Goal: Task Accomplishment & Management: Use online tool/utility

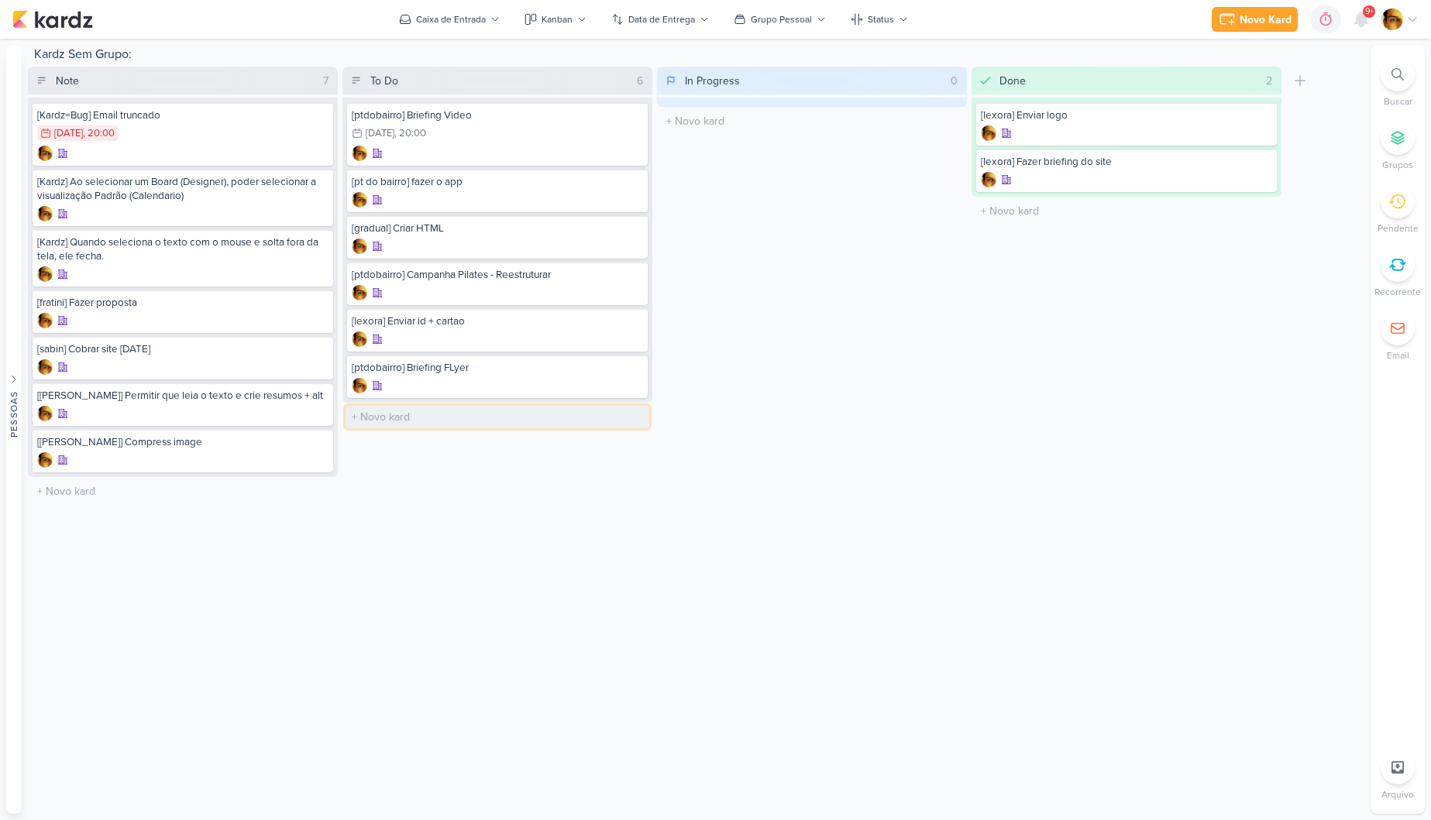
click at [388, 417] on input "text" at bounding box center [497, 417] width 304 height 22
type input "[flyer] Ajustes de Flyer PT do Bairro"
click at [444, 425] on div at bounding box center [497, 431] width 291 height 15
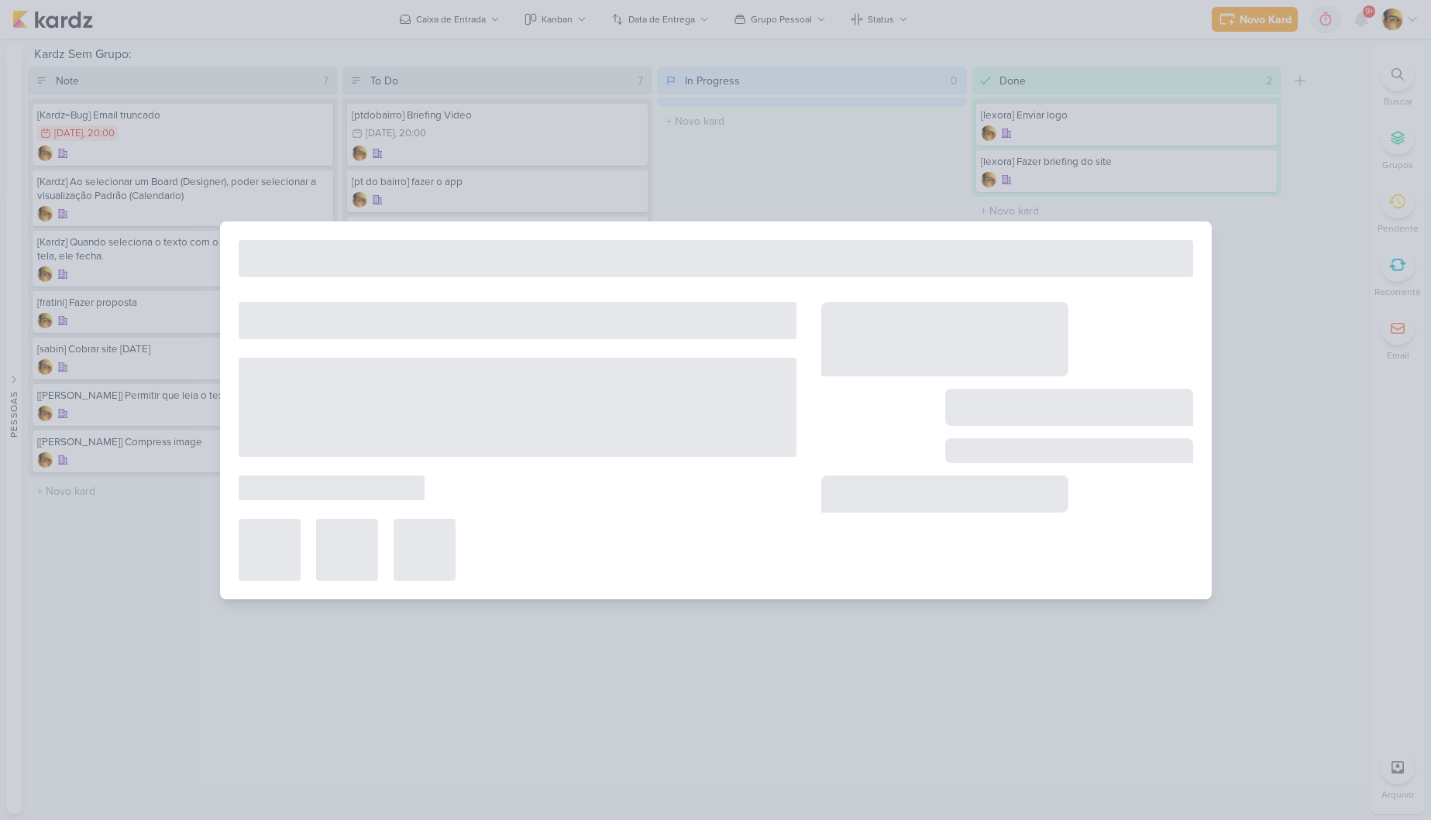
select select "59"
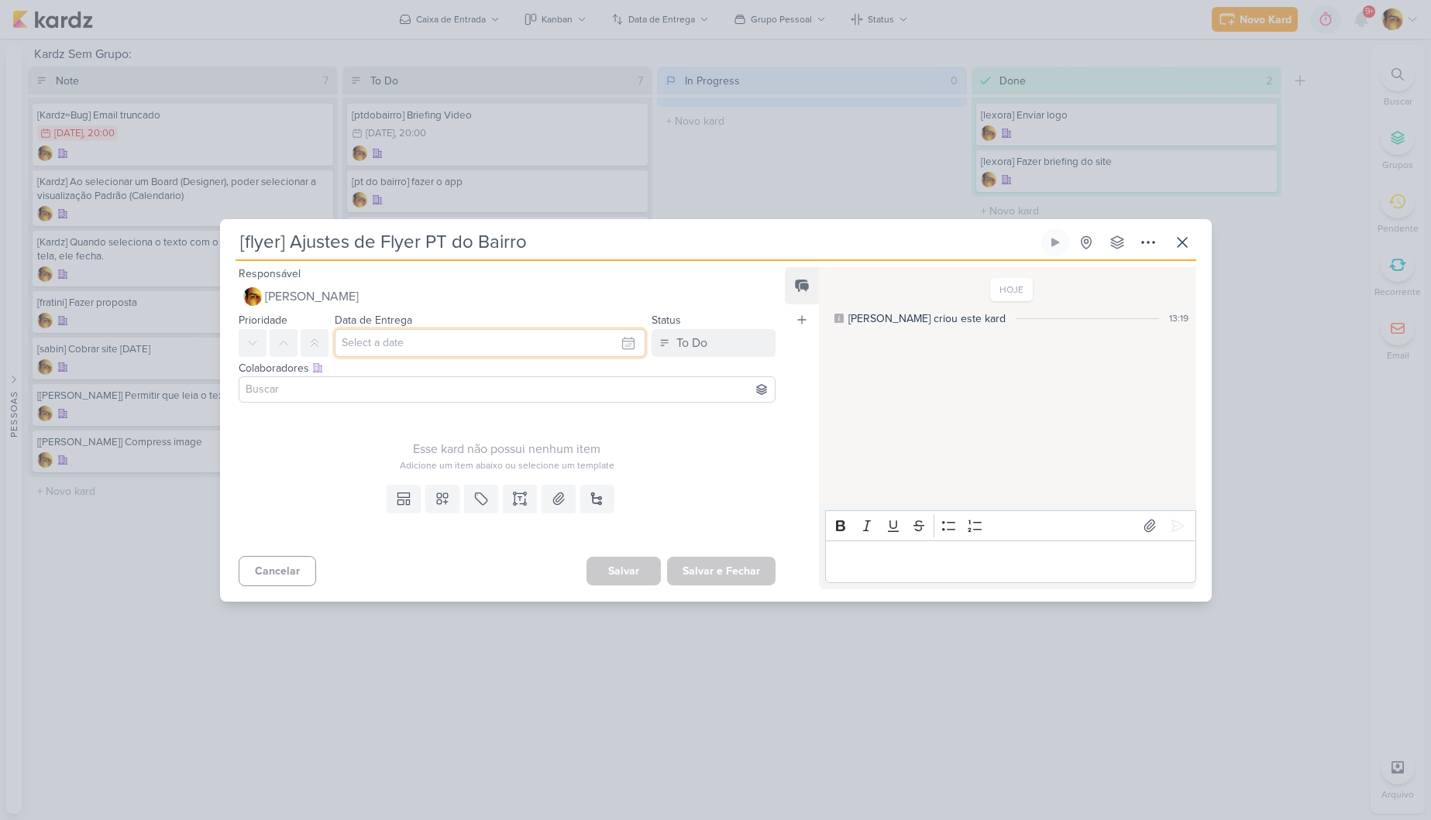
click at [378, 340] on input "text" at bounding box center [490, 343] width 311 height 28
drag, startPoint x: 516, startPoint y: 469, endPoint x: 507, endPoint y: 453, distance: 18.1
click at [517, 469] on div "16" at bounding box center [529, 470] width 24 height 22
type input "[DATE] 23:59"
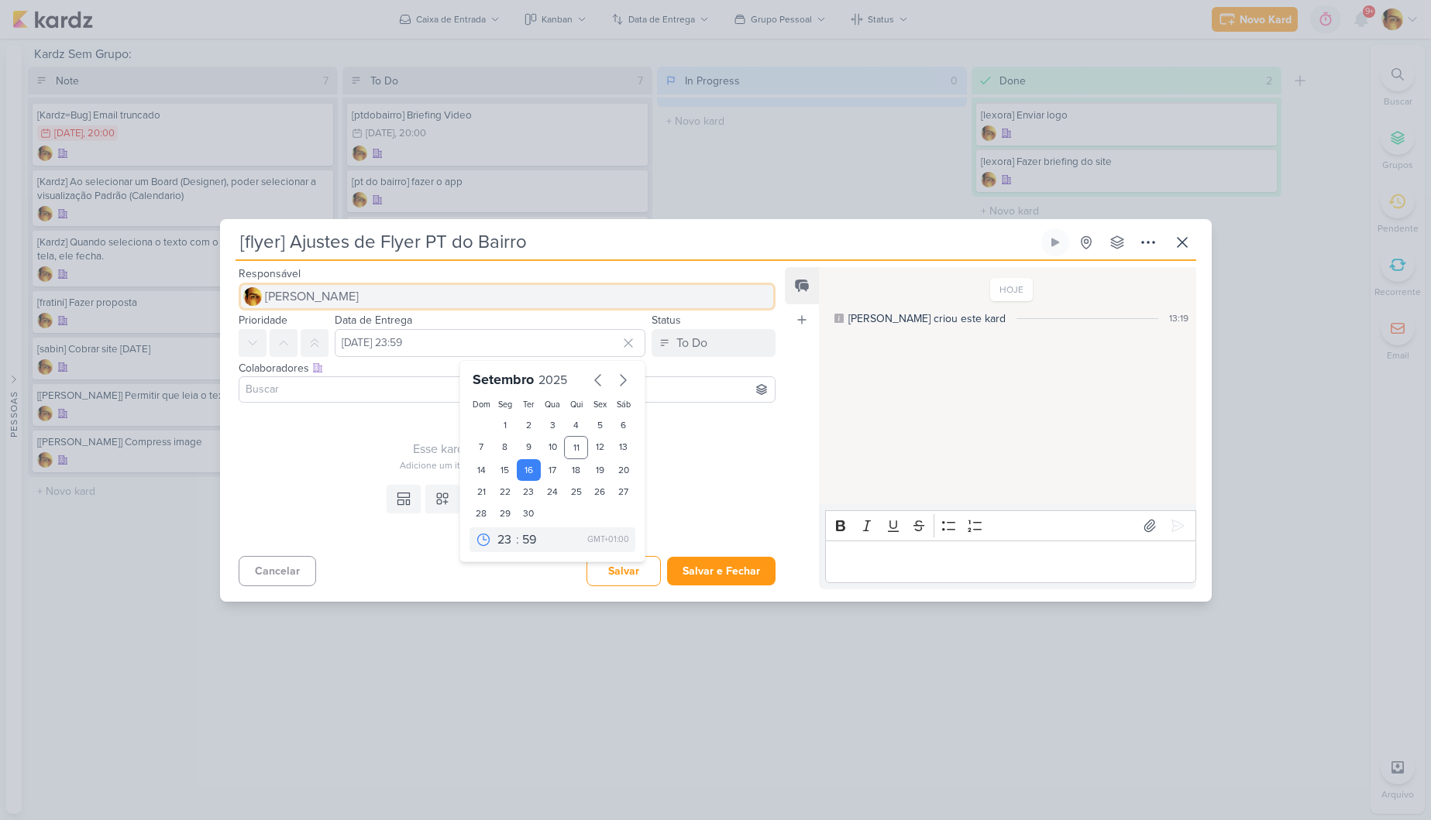
click at [318, 290] on span "[PERSON_NAME]" at bounding box center [312, 296] width 94 height 19
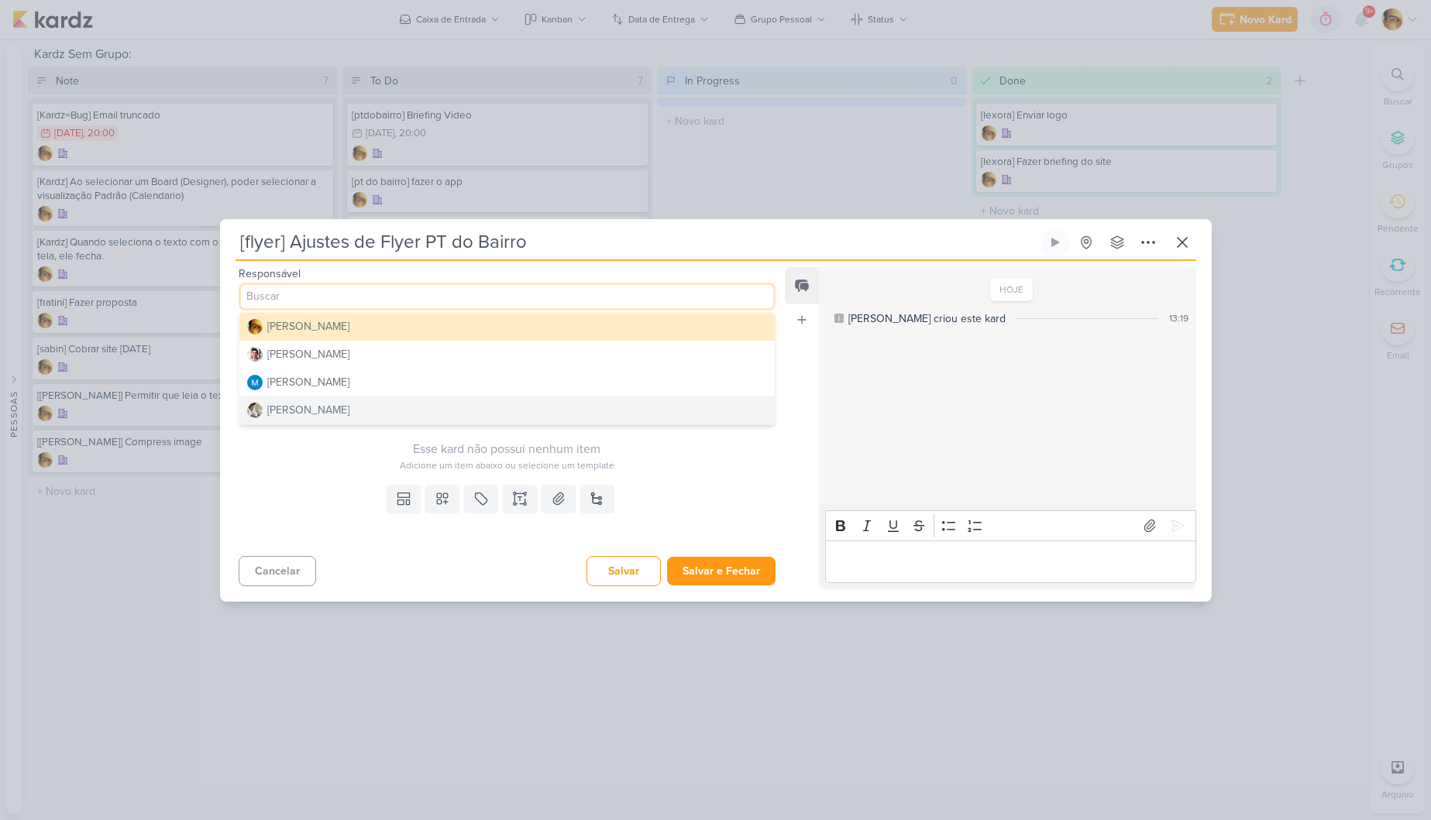
click at [340, 410] on button "[PERSON_NAME]" at bounding box center [507, 411] width 536 height 28
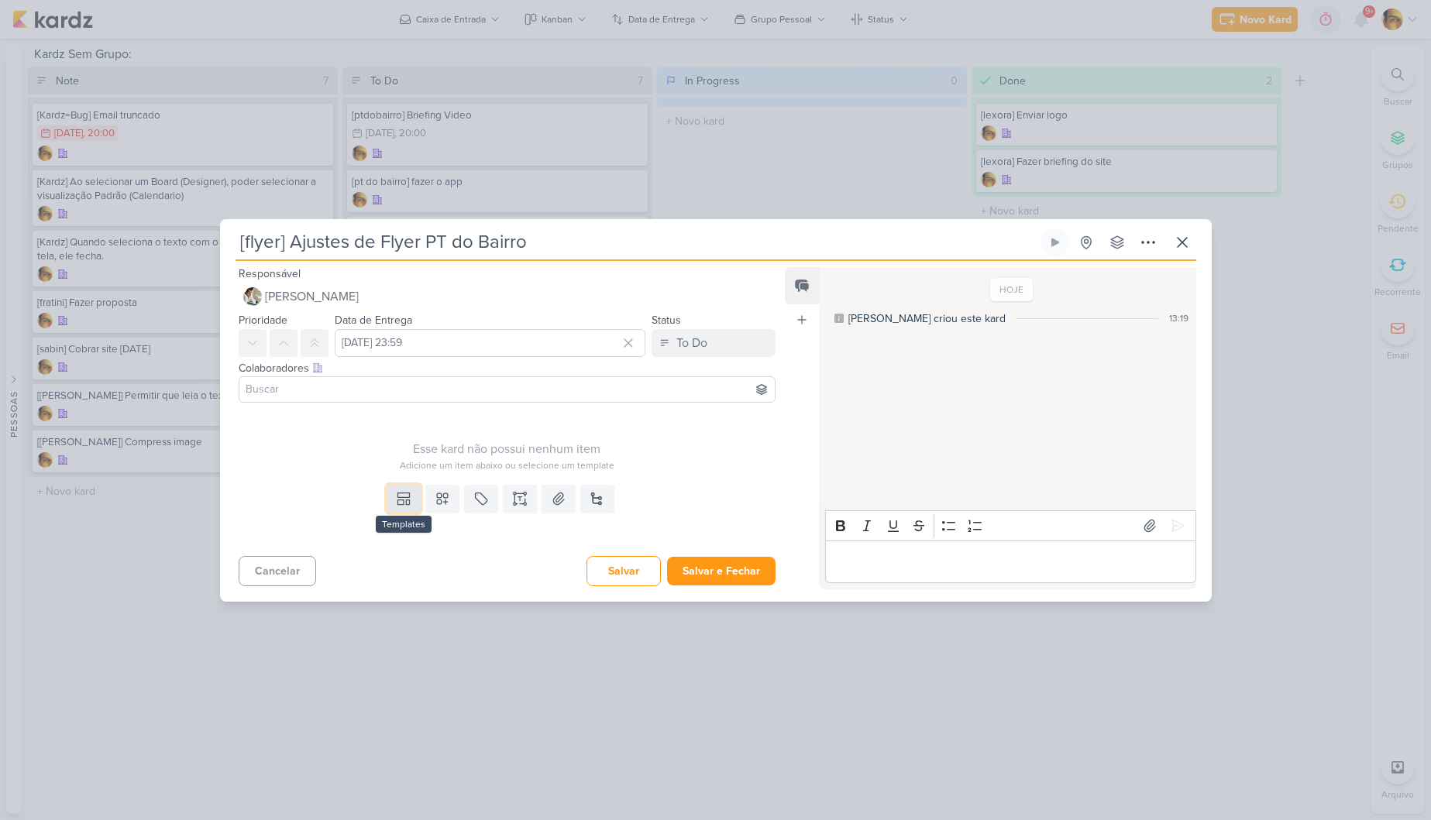
click at [404, 510] on button at bounding box center [403, 499] width 34 height 28
click at [415, 472] on button "Design" at bounding box center [451, 464] width 169 height 26
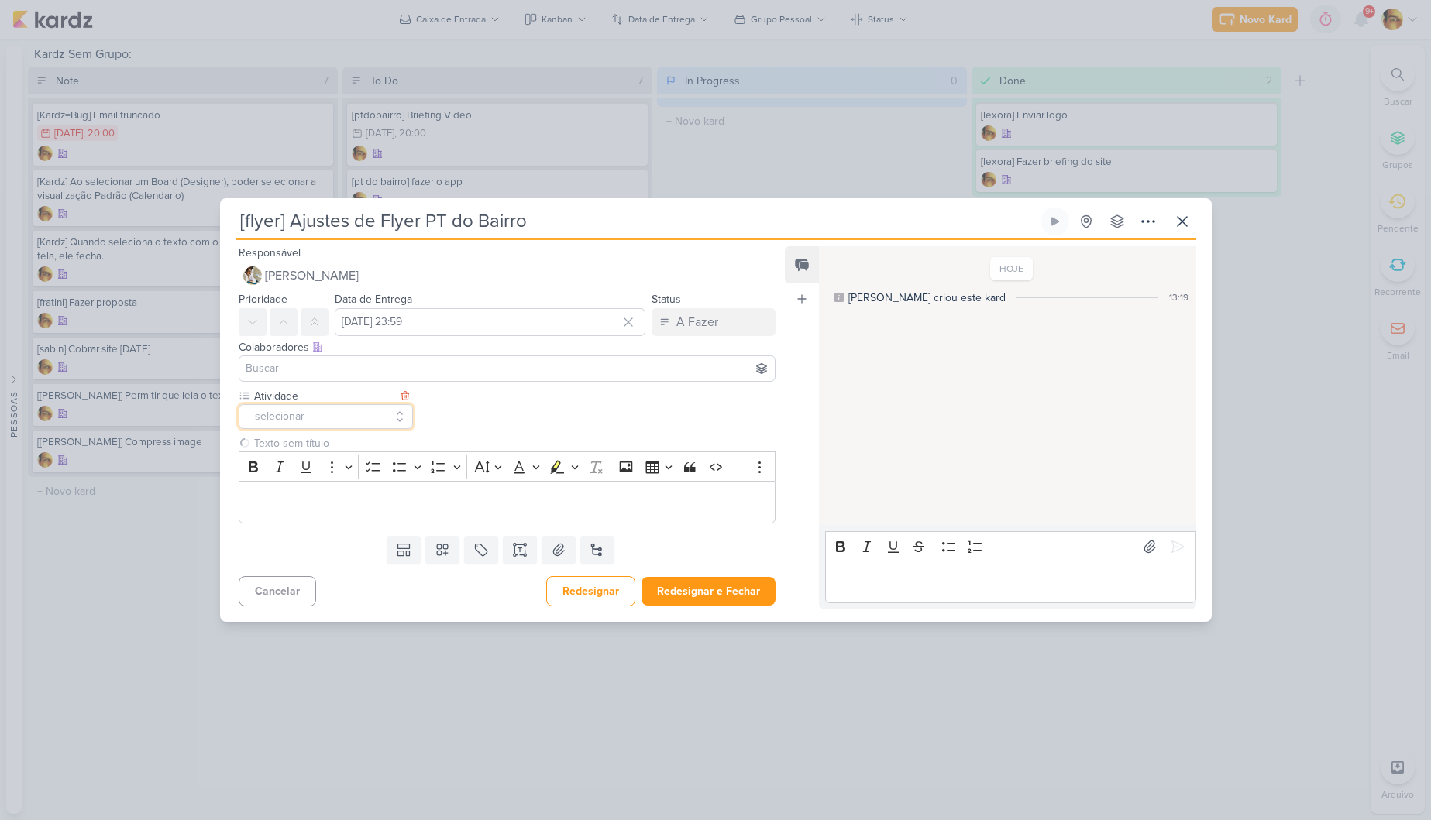
click at [335, 414] on button "-- selecionar --" at bounding box center [326, 416] width 175 height 25
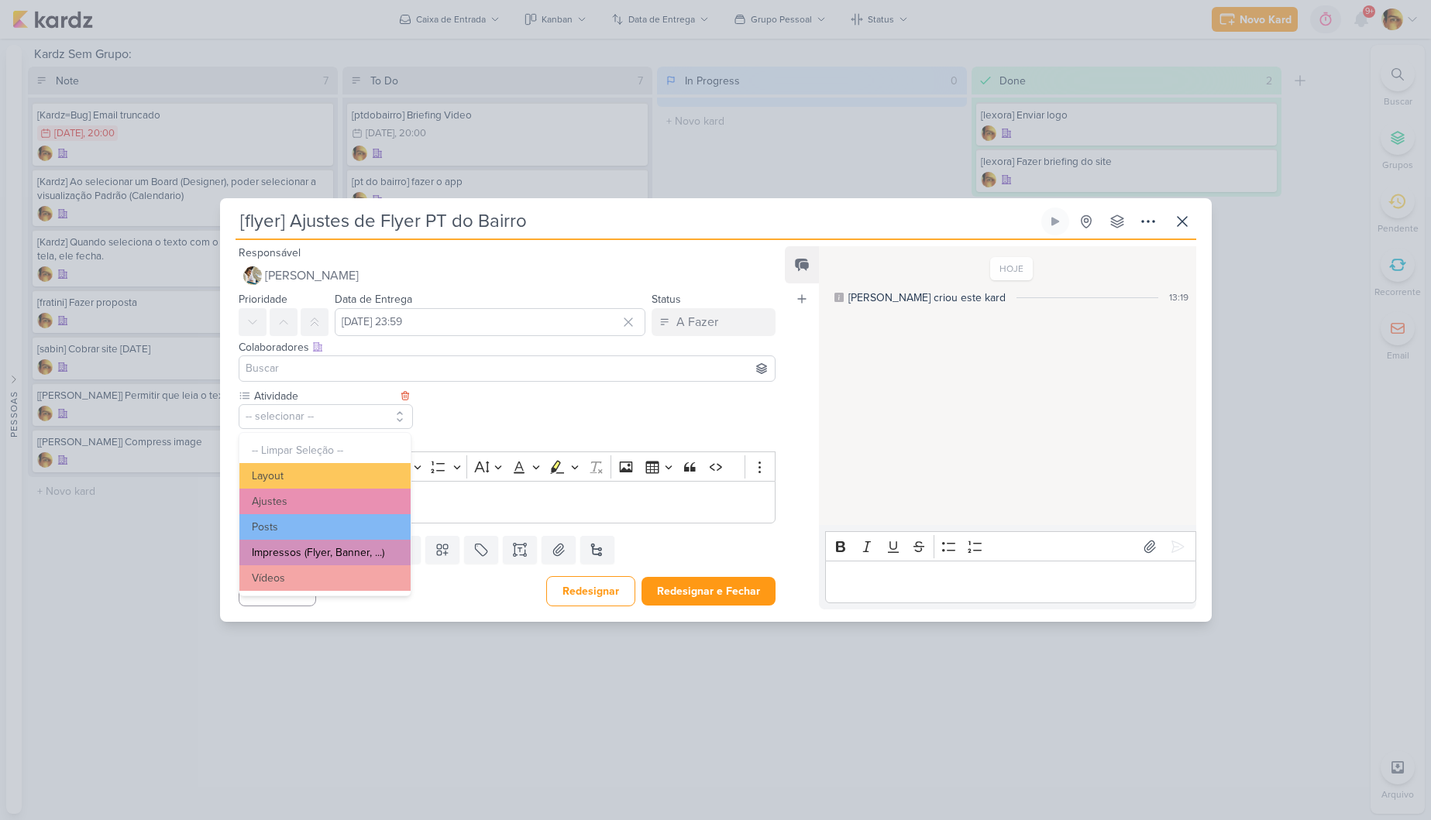
click at [299, 554] on button "Impressos (Flyer, Banner, ...)" at bounding box center [324, 553] width 171 height 26
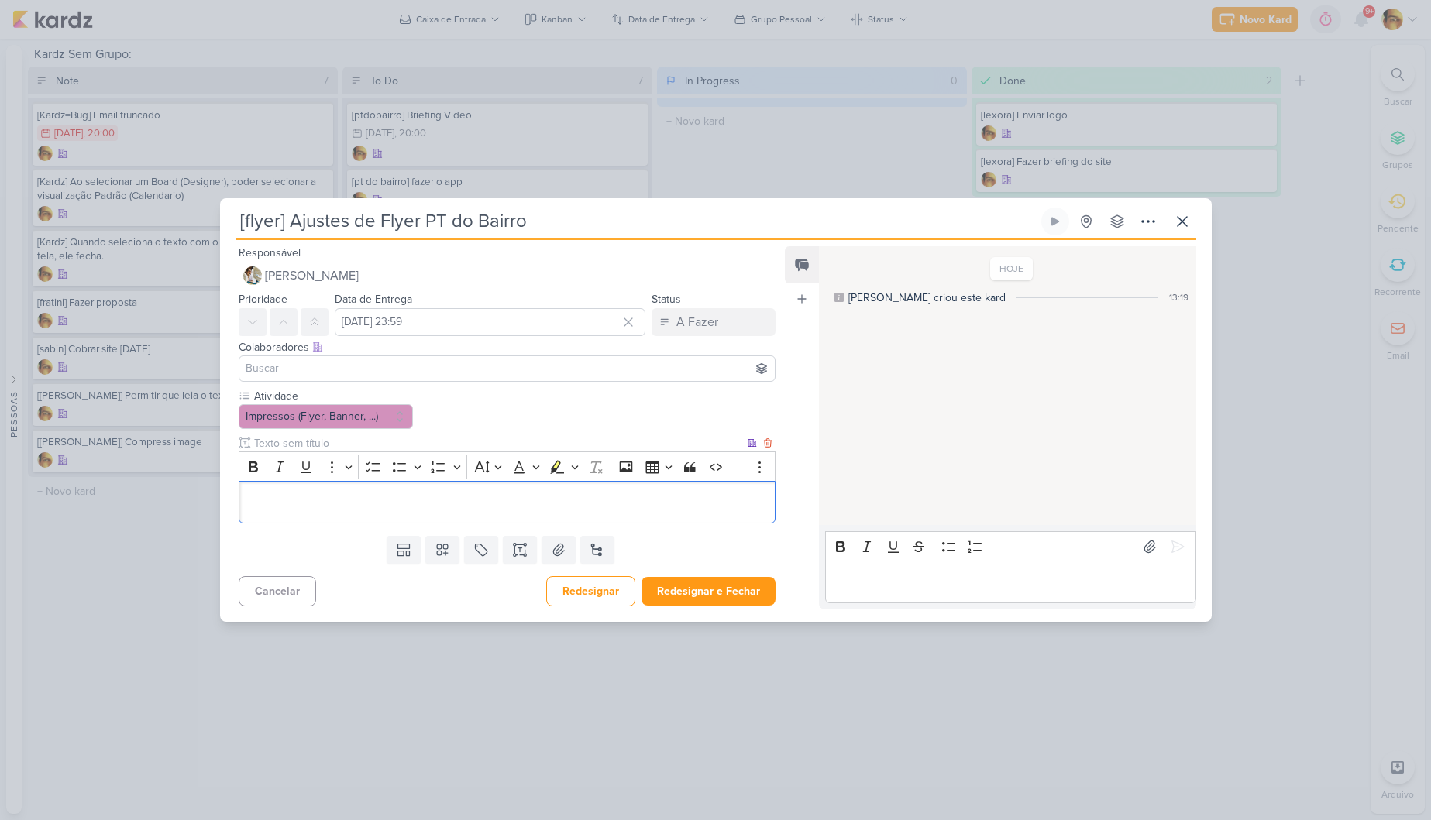
click at [379, 517] on div "Editor editing area: main" at bounding box center [508, 502] width 538 height 43
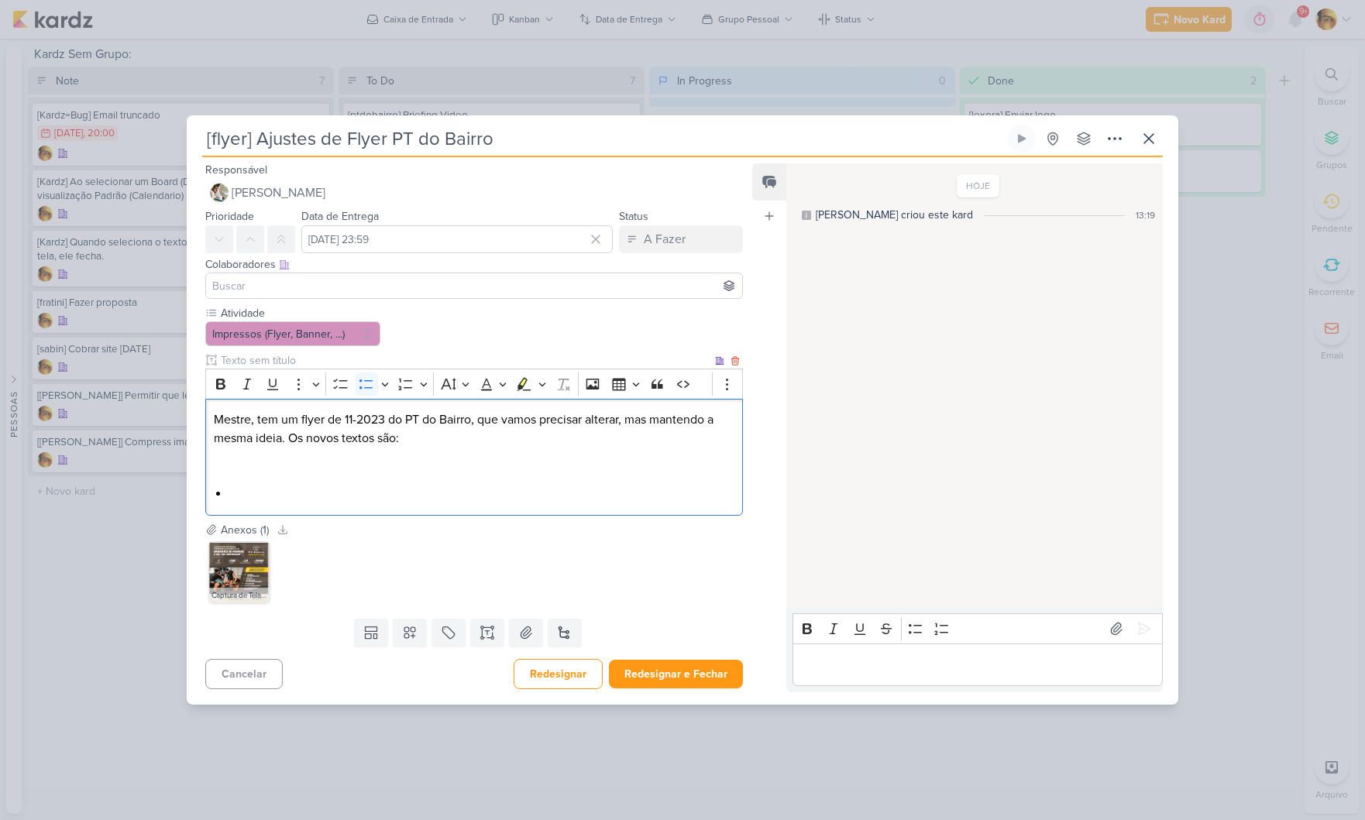
click at [301, 483] on p "Editor editing area: main" at bounding box center [474, 475] width 520 height 19
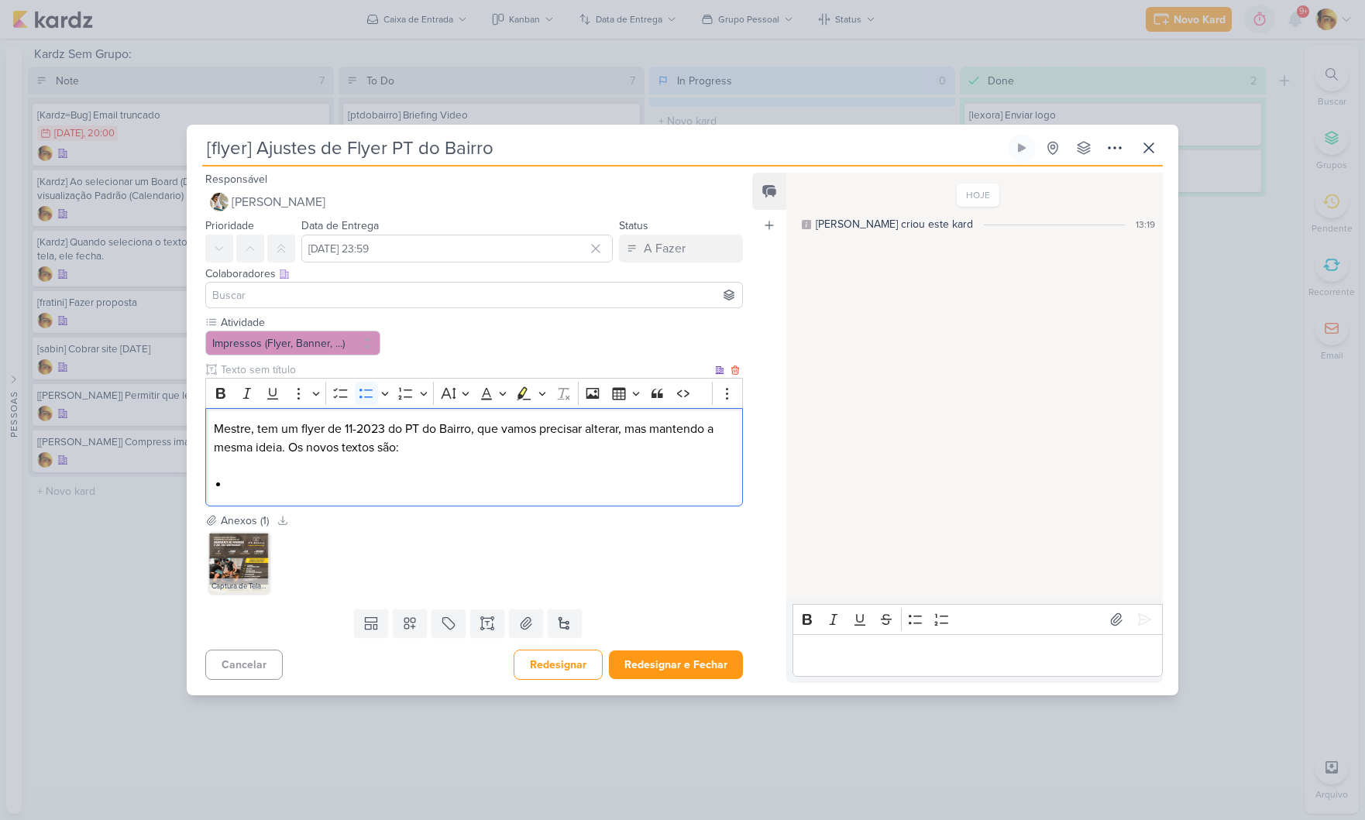
click at [296, 485] on li "Editor editing area: main" at bounding box center [481, 485] width 505 height 19
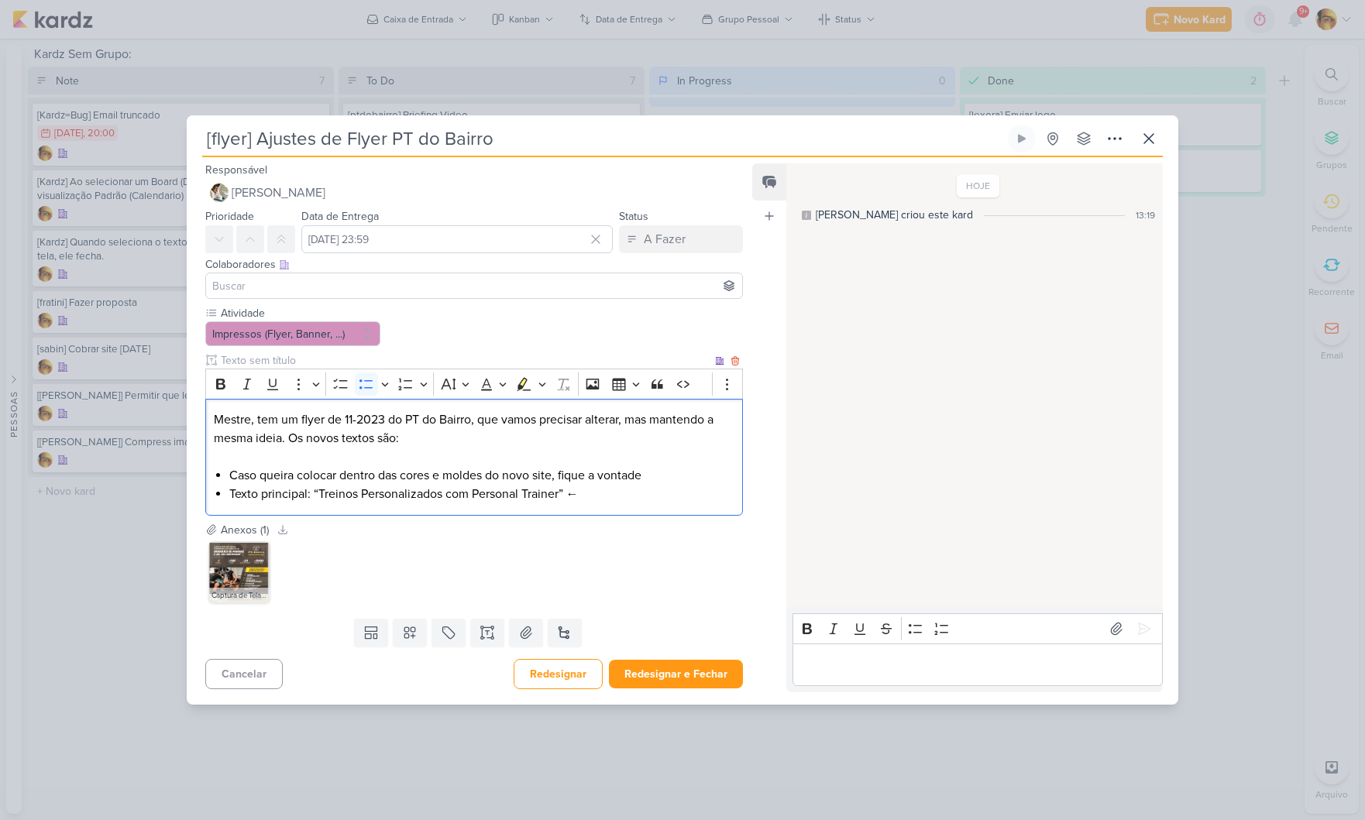
click at [448, 498] on li "Texto principal: “Treinos Personalizados com Personal Trainer” ←" at bounding box center [481, 494] width 505 height 19
click at [658, 497] on li "Texto principal: “Treinos Personalizados Individuais com Personal Trainer” ←" at bounding box center [481, 494] width 505 height 19
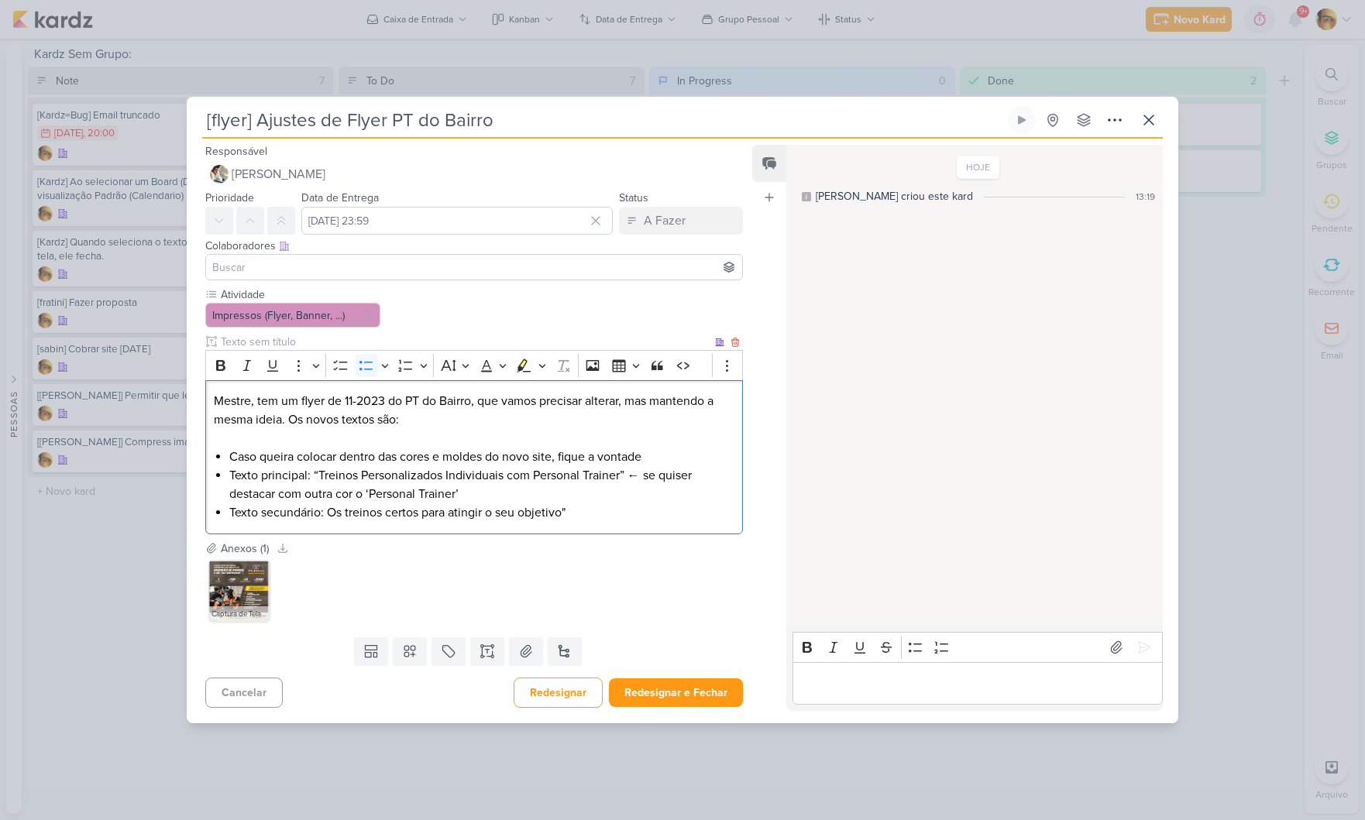
click at [330, 510] on li "Texto secundário: Os treinos certos para atingir o seu objetivo"" at bounding box center [481, 512] width 505 height 19
click at [598, 514] on li "Texto secundário: "Os treinos certos para atingir o seu objetivo"" at bounding box center [481, 512] width 505 height 19
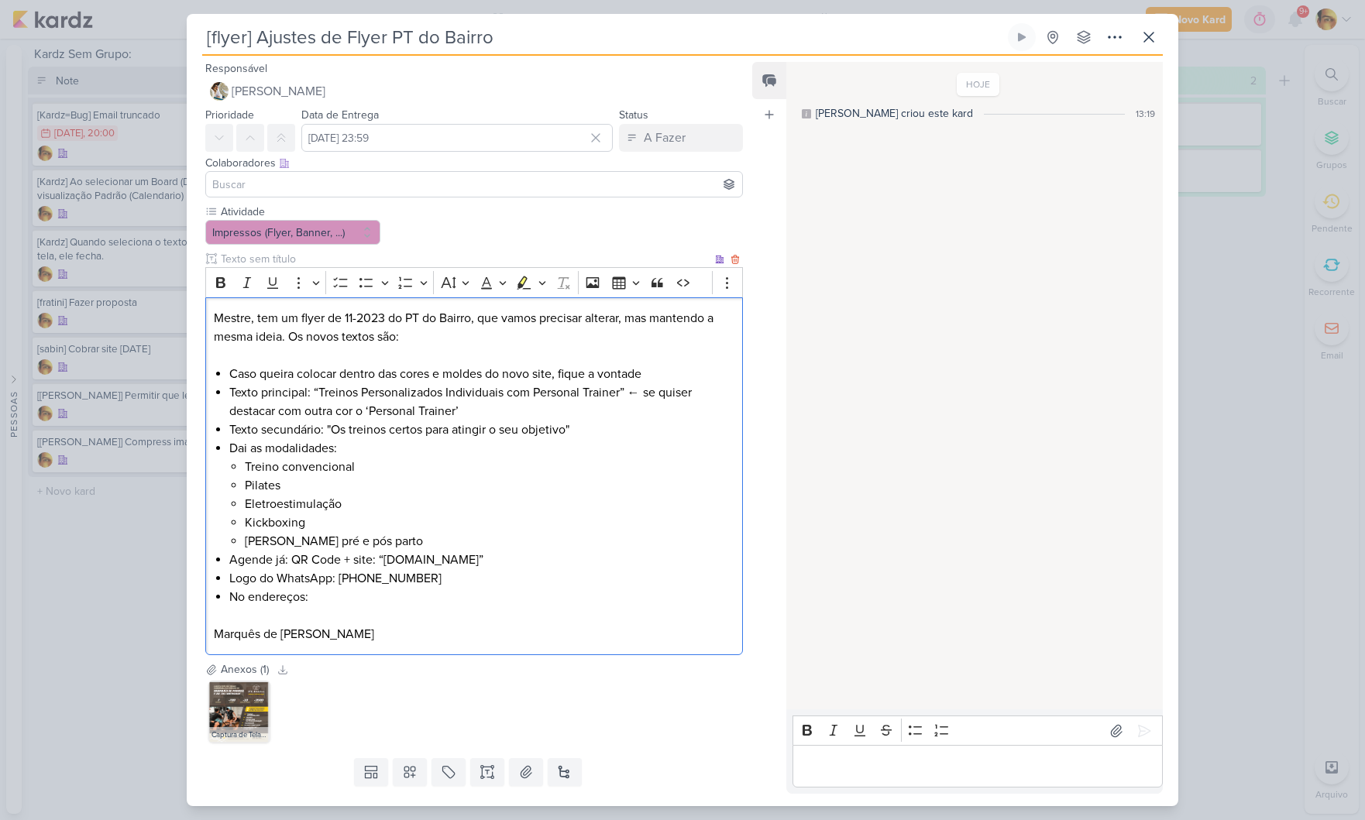
click at [307, 617] on p "Editor editing area: main" at bounding box center [474, 615] width 520 height 19
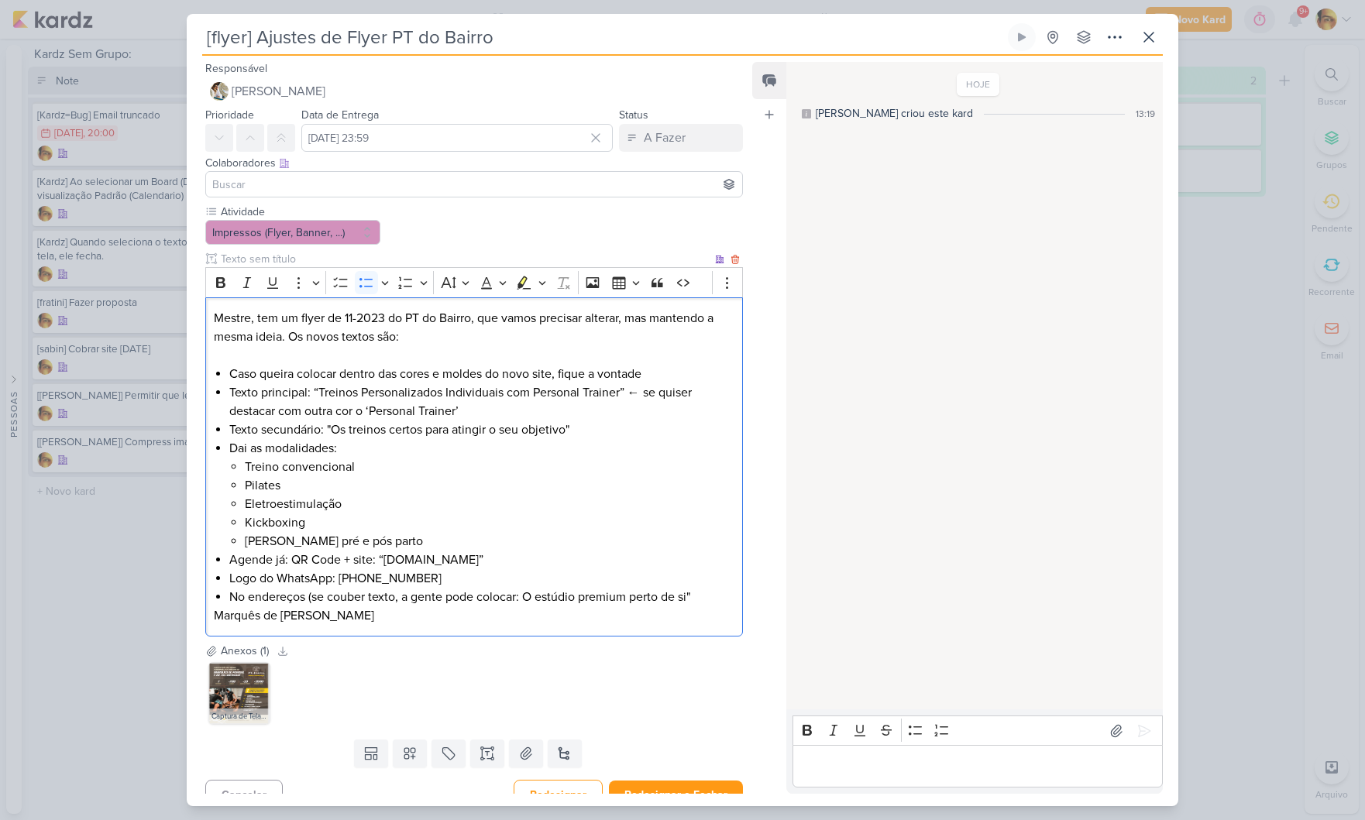
click at [526, 597] on li "No endereços (se couber texto, a gente pode colocar: O estúdio premium perto de…" at bounding box center [481, 597] width 505 height 19
click at [704, 599] on li "No endereços (se couber texto, a gente pode colocar: "O estúdio premium perto d…" at bounding box center [481, 597] width 505 height 19
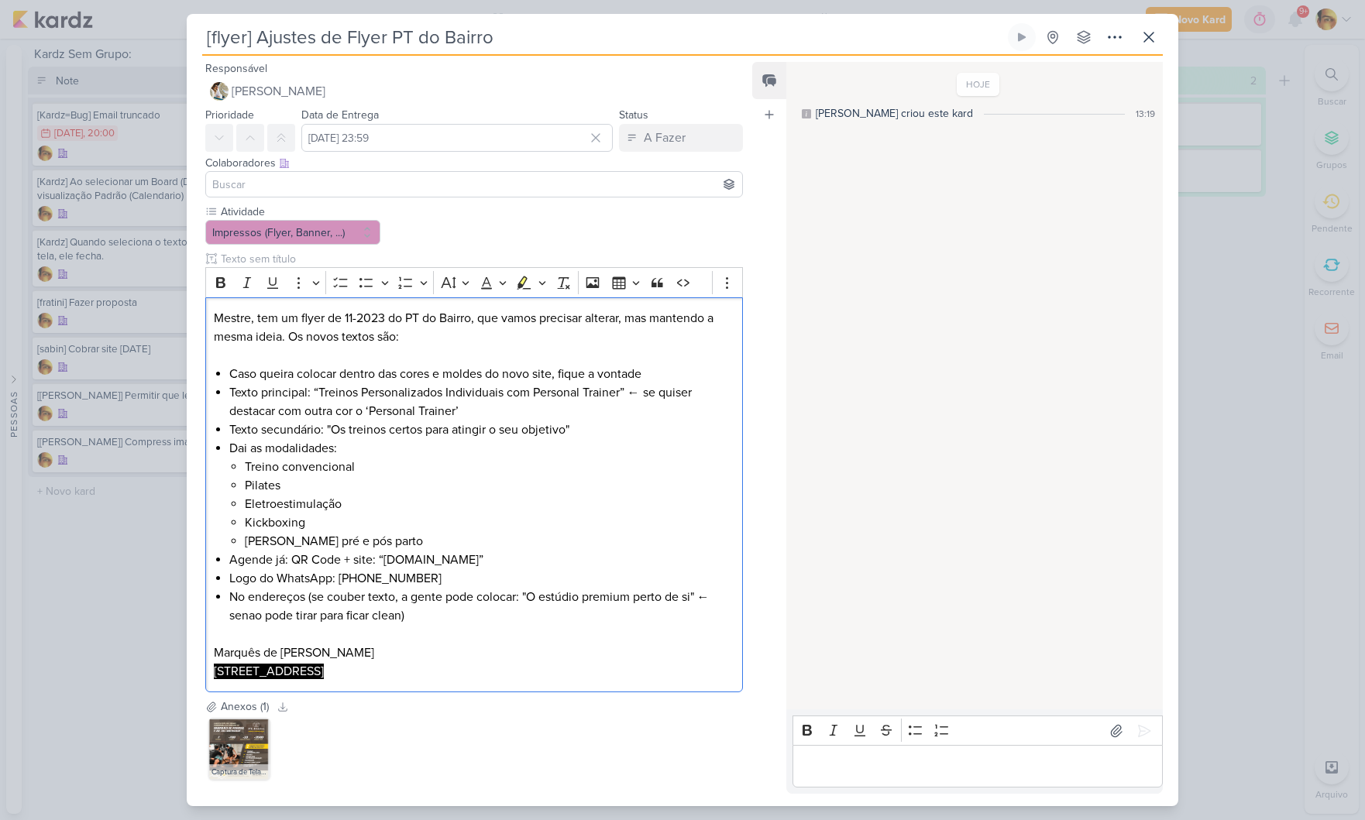
drag, startPoint x: 481, startPoint y: 672, endPoint x: 177, endPoint y: 672, distance: 304.4
click at [177, 672] on div "[flyer] Ajustes de Flyer PT do Bairro Criado por mim" at bounding box center [682, 410] width 1365 height 820
click at [563, 287] on icon "Editor toolbar" at bounding box center [562, 282] width 15 height 15
click at [458, 662] on p "Marquês de Pombal [STREET_ADDRESS]" at bounding box center [474, 662] width 520 height 37
drag, startPoint x: 466, startPoint y: 672, endPoint x: 211, endPoint y: 671, distance: 255.6
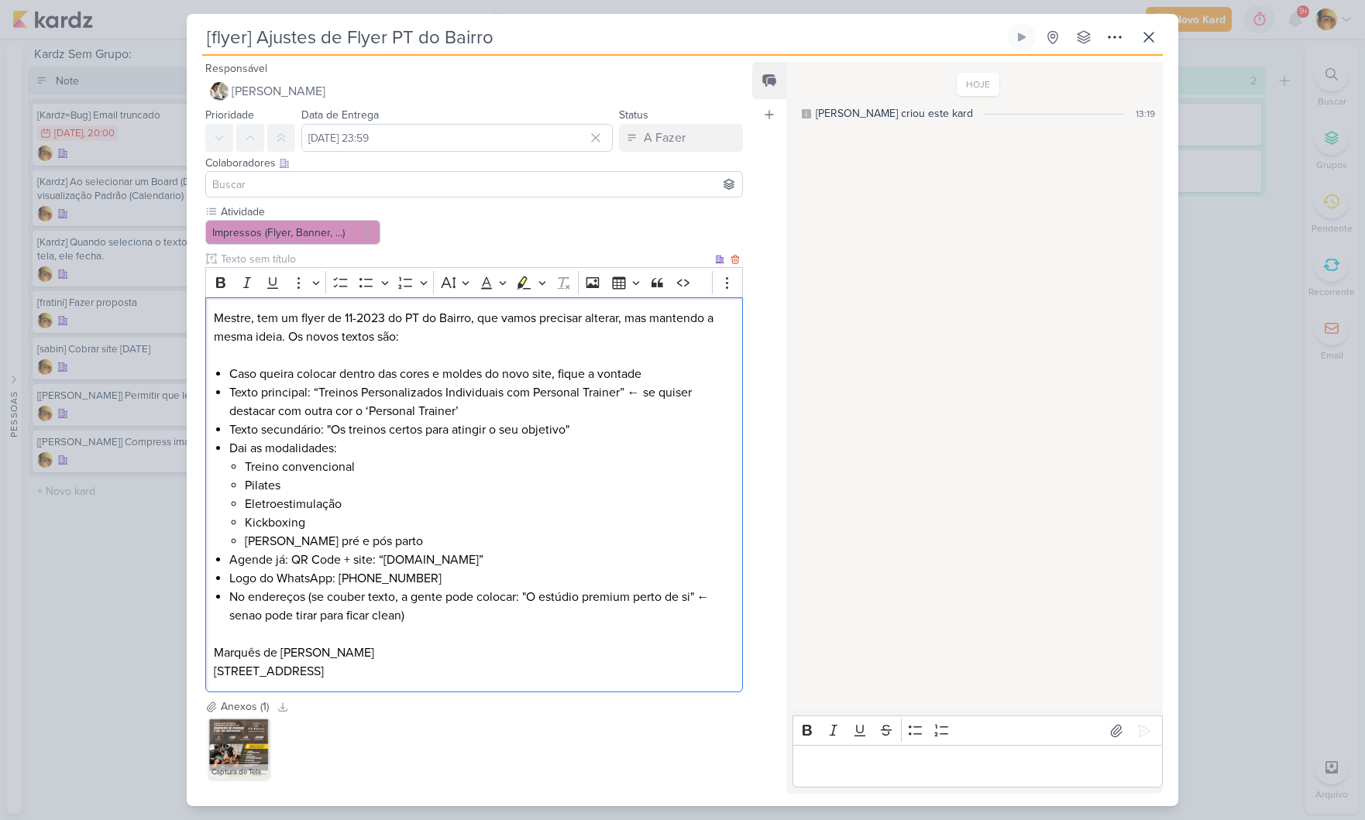
click at [211, 671] on div "Mestre, tem um flyer de 11-2023 do PT do Bairro, que vamos precisar alterar, ma…" at bounding box center [474, 495] width 538 height 396
copy p "[STREET_ADDRESS]"
click at [532, 676] on p "Marquês de Pombal [STREET_ADDRESS]" at bounding box center [474, 662] width 520 height 37
drag, startPoint x: 431, startPoint y: 727, endPoint x: 323, endPoint y: 725, distance: 107.7
click at [322, 725] on p "[STREET_ADDRESS][PERSON_NAME]" at bounding box center [474, 727] width 520 height 19
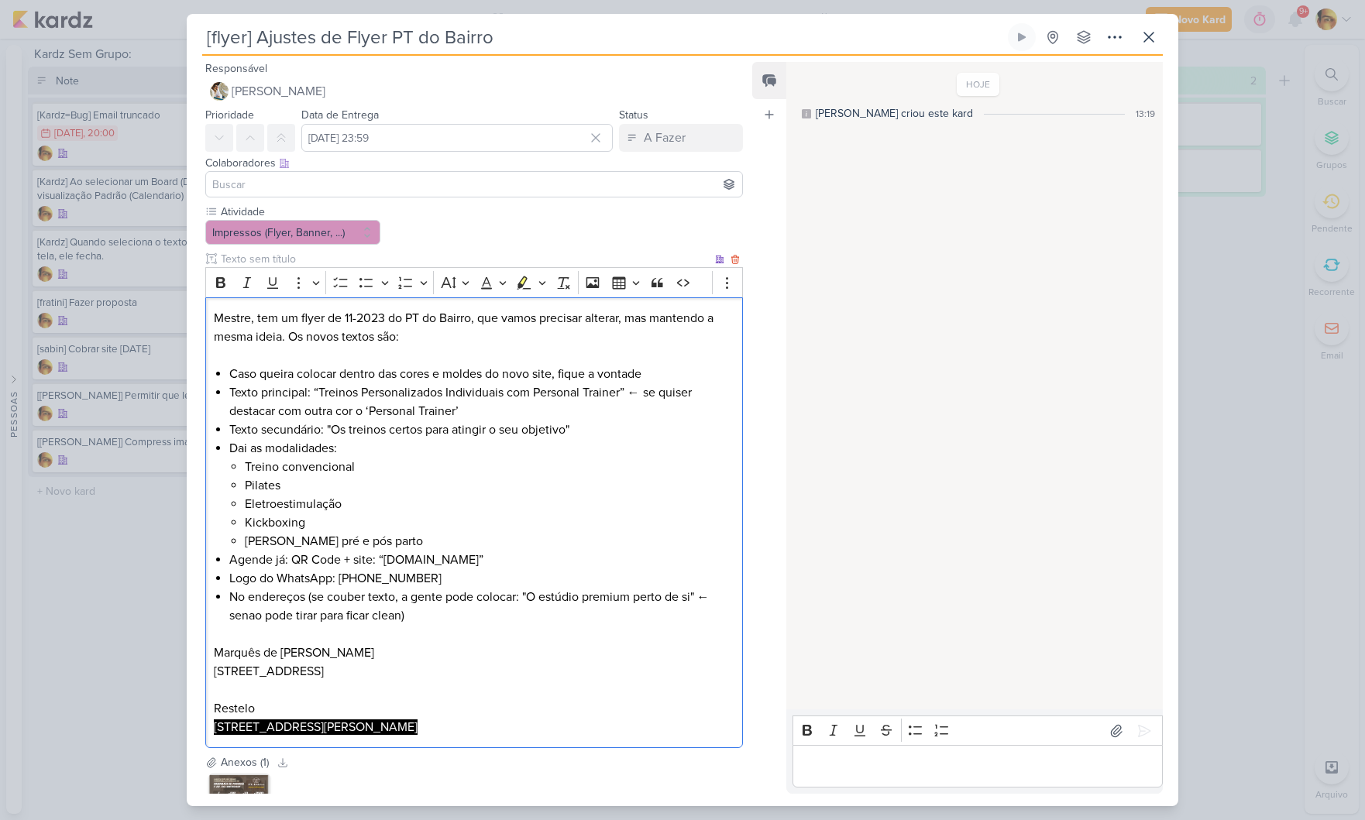
click at [437, 672] on p "Marquês de Pombal Travessa do Enviado de [GEOGRAPHIC_DATA] 5, [GEOGRAPHIC_DATA]…" at bounding box center [474, 681] width 520 height 74
click at [428, 729] on p "[STREET_ADDRESS][PERSON_NAME]" at bounding box center [474, 727] width 520 height 19
drag, startPoint x: 416, startPoint y: 728, endPoint x: 323, endPoint y: 731, distance: 93.0
click at [323, 730] on p "[STREET_ADDRESS][PERSON_NAME]" at bounding box center [474, 727] width 520 height 19
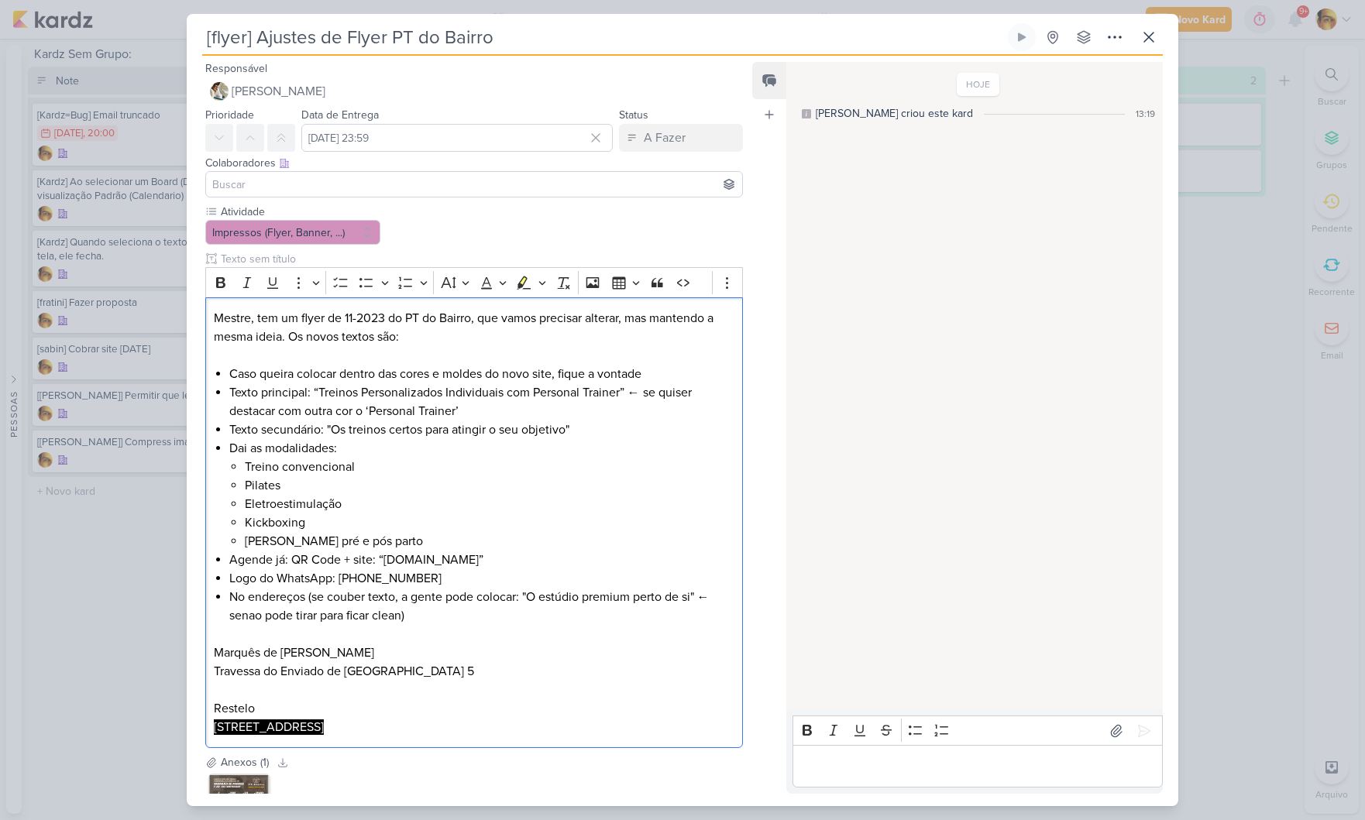
drag, startPoint x: 316, startPoint y: 721, endPoint x: 222, endPoint y: 664, distance: 109.9
click at [115, 723] on div "[flyer] Ajustes de Flyer PT do Bairro Criado por mim" at bounding box center [682, 410] width 1365 height 820
click at [562, 285] on icon "Editor toolbar" at bounding box center [563, 283] width 12 height 12
click at [354, 720] on p "[STREET_ADDRESS]" at bounding box center [474, 727] width 520 height 19
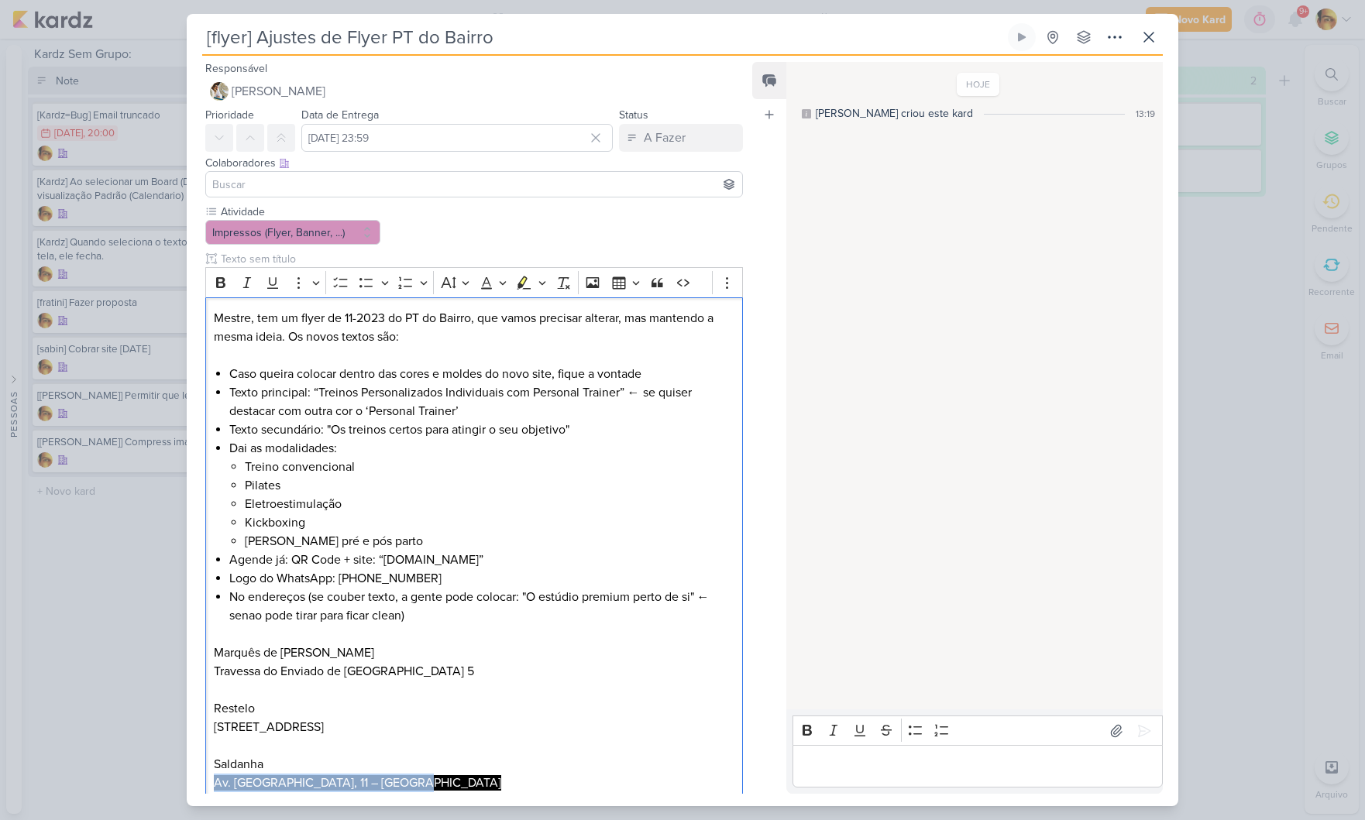
drag, startPoint x: 411, startPoint y: 787, endPoint x: 170, endPoint y: 780, distance: 241.0
click at [163, 784] on div "[flyer] Ajustes de Flyer PT do Bairro Criado por mim" at bounding box center [682, 410] width 1365 height 820
click at [565, 284] on icon "Editor toolbar" at bounding box center [562, 282] width 15 height 15
drag, startPoint x: 411, startPoint y: 770, endPoint x: 390, endPoint y: 785, distance: 26.0
click at [411, 770] on p "[STREET_ADDRESS] [GEOGRAPHIC_DATA], 11 – [GEOGRAPHIC_DATA]" at bounding box center [474, 755] width 520 height 74
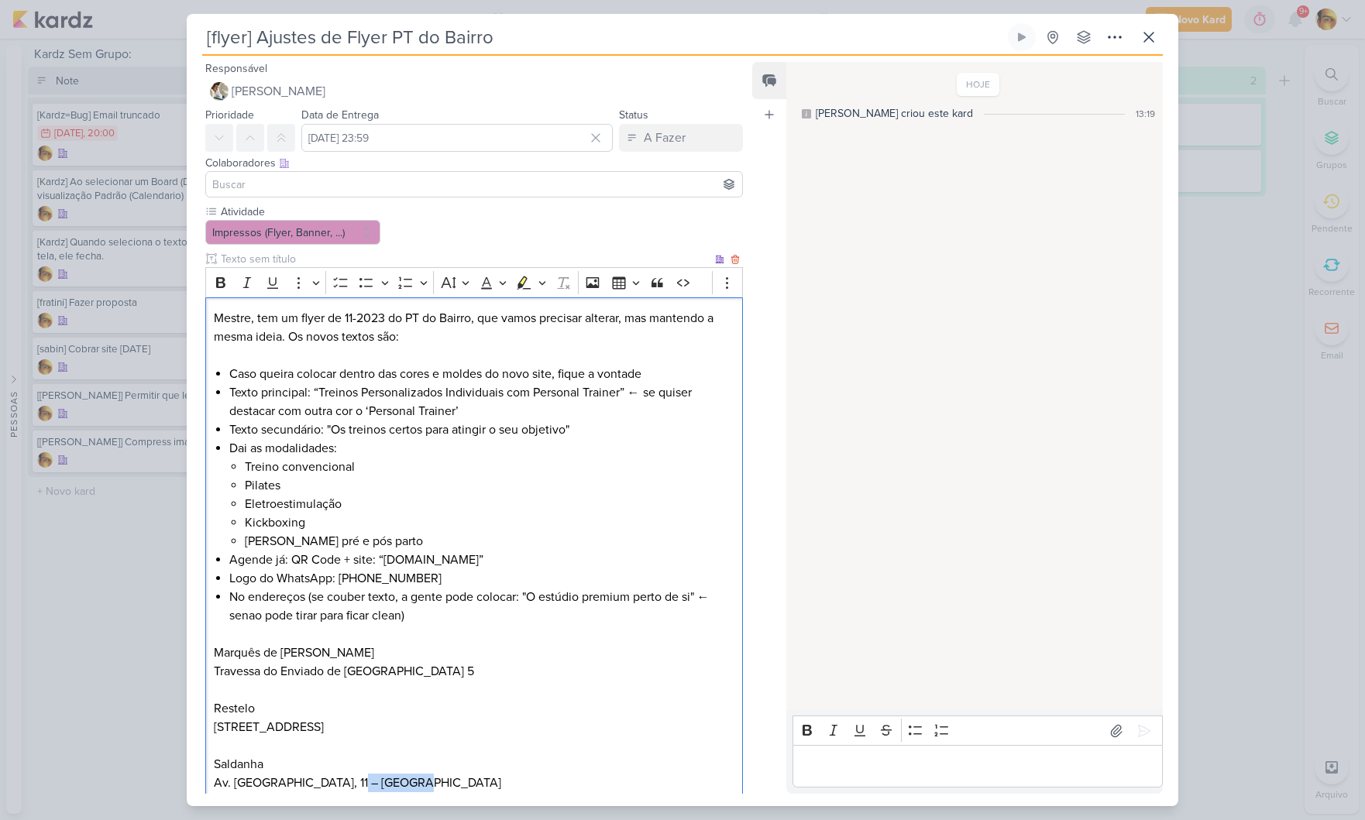
drag, startPoint x: 392, startPoint y: 785, endPoint x: 346, endPoint y: 812, distance: 53.1
click at [331, 786] on p "[STREET_ADDRESS] [GEOGRAPHIC_DATA], 11 – [GEOGRAPHIC_DATA]" at bounding box center [474, 755] width 520 height 74
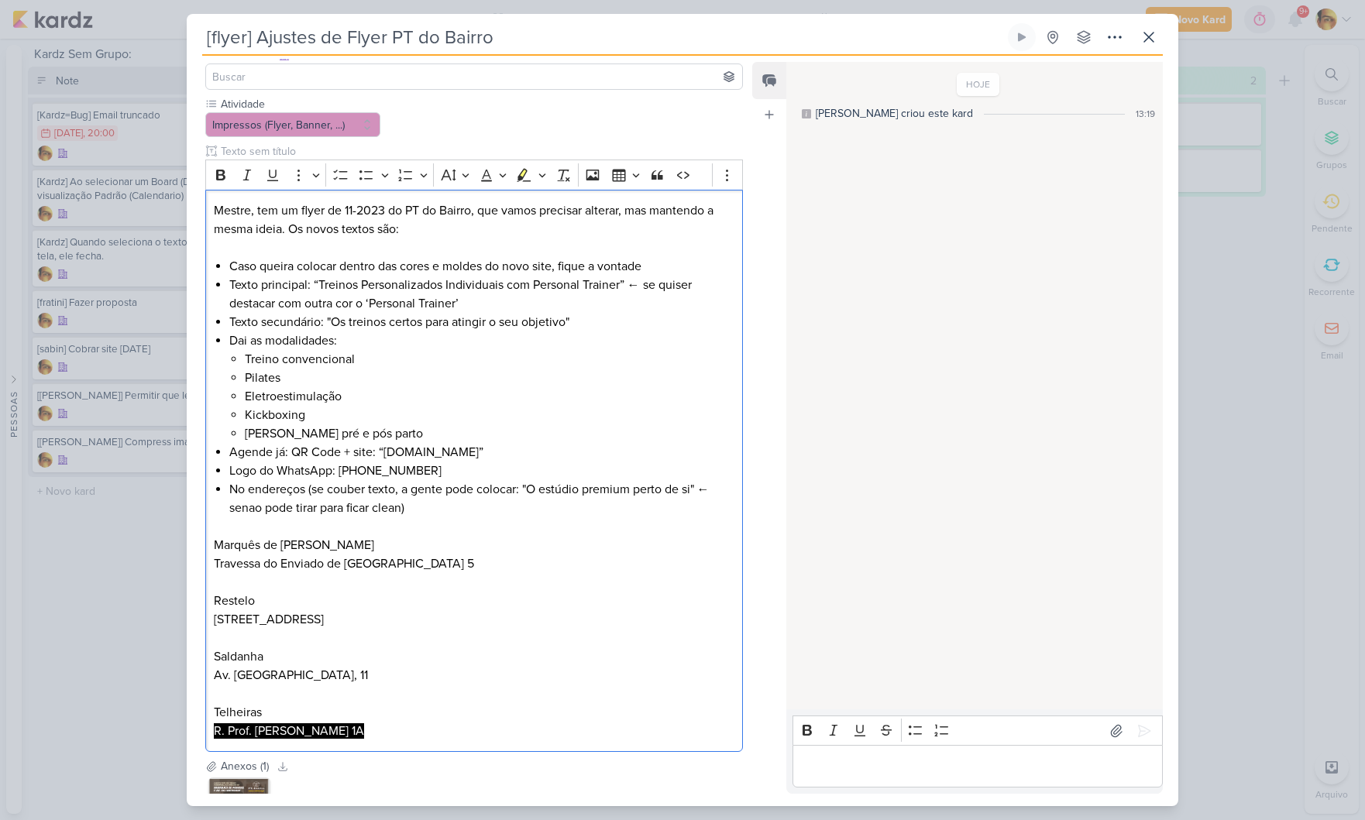
scroll to position [114, 0]
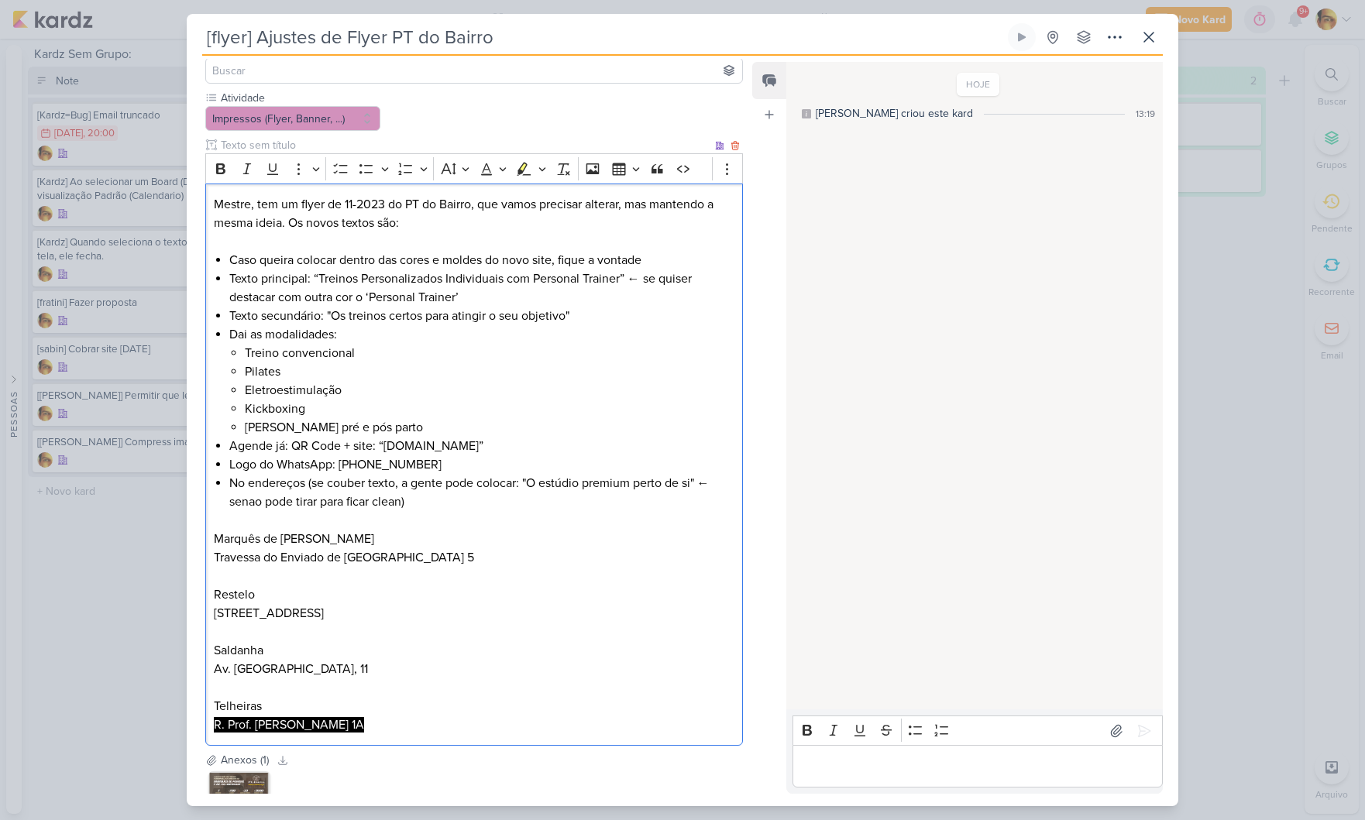
drag, startPoint x: 362, startPoint y: 786, endPoint x: 360, endPoint y: 724, distance: 62.0
click at [352, 724] on p "[STREET_ADDRESS] [STREET_ADDRESS] Telheiras R. Prof. [PERSON_NAME] 1A" at bounding box center [474, 669] width 520 height 130
click at [564, 173] on icon "Editor toolbar" at bounding box center [562, 168] width 15 height 15
click at [525, 412] on li "Kickboxing" at bounding box center [490, 409] width 490 height 19
click at [457, 470] on li "Logo do WhatsApp: [PHONE_NUMBER]" at bounding box center [481, 464] width 505 height 19
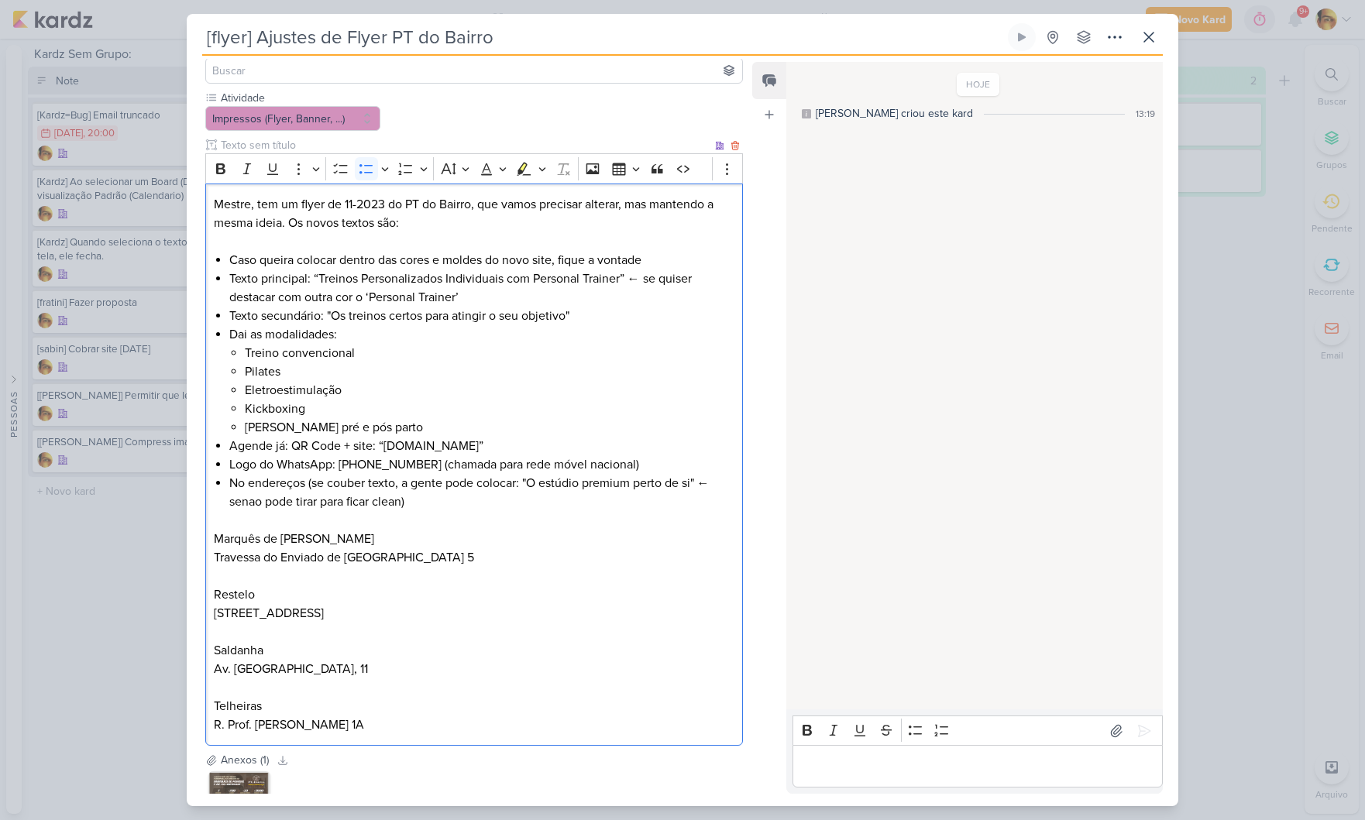
drag, startPoint x: 242, startPoint y: 483, endPoint x: 257, endPoint y: 523, distance: 43.2
click at [242, 483] on li "No endereços (se couber texto, a gente pode colocar: "O estúdio premium perto d…" at bounding box center [481, 502] width 505 height 56
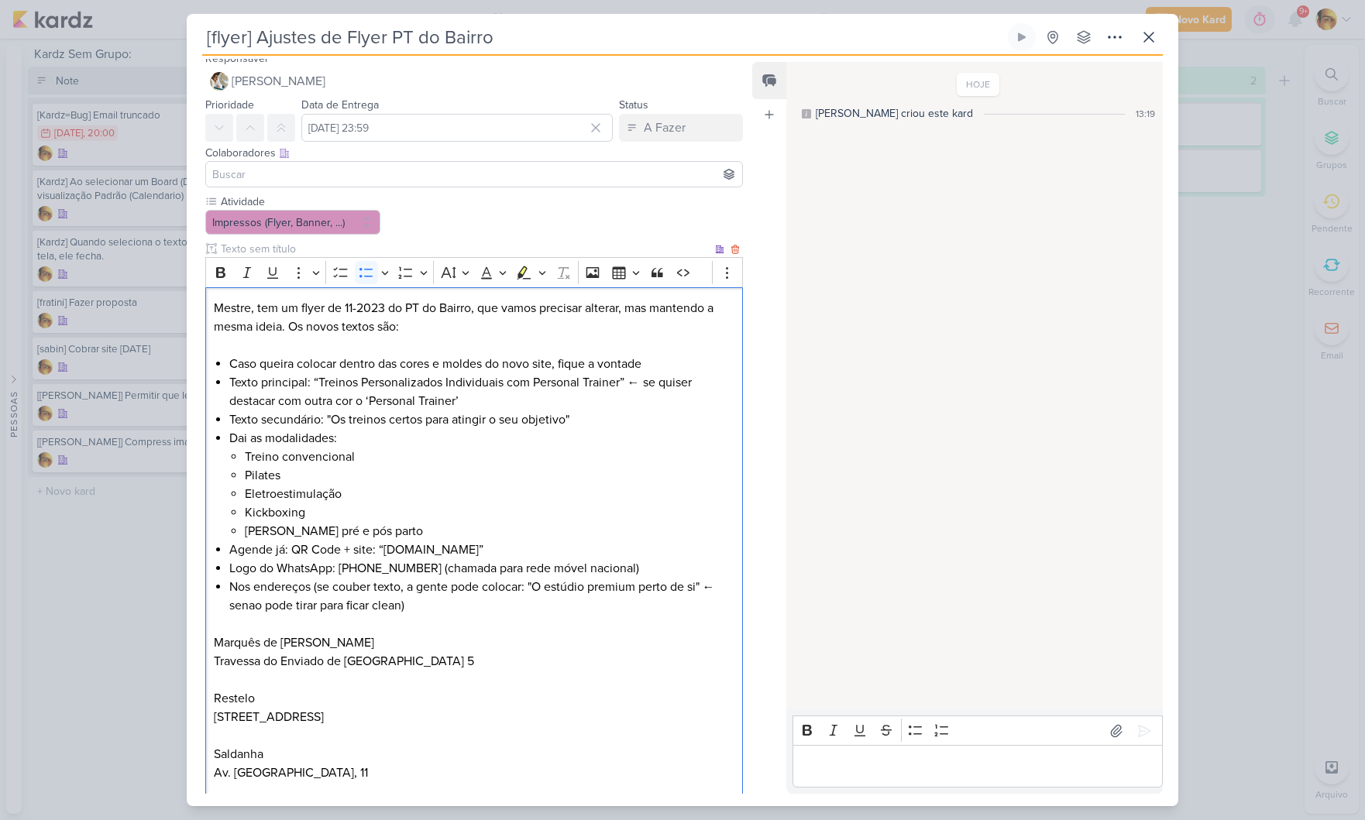
scroll to position [9, 0]
click at [270, 551] on li "Agende já: QR Code + site: “[DOMAIN_NAME]”" at bounding box center [481, 551] width 505 height 19
drag, startPoint x: 230, startPoint y: 555, endPoint x: 283, endPoint y: 551, distance: 53.6
click at [283, 551] on li "Agende já: QR Code + site: “[DOMAIN_NAME]”" at bounding box center [481, 551] width 505 height 19
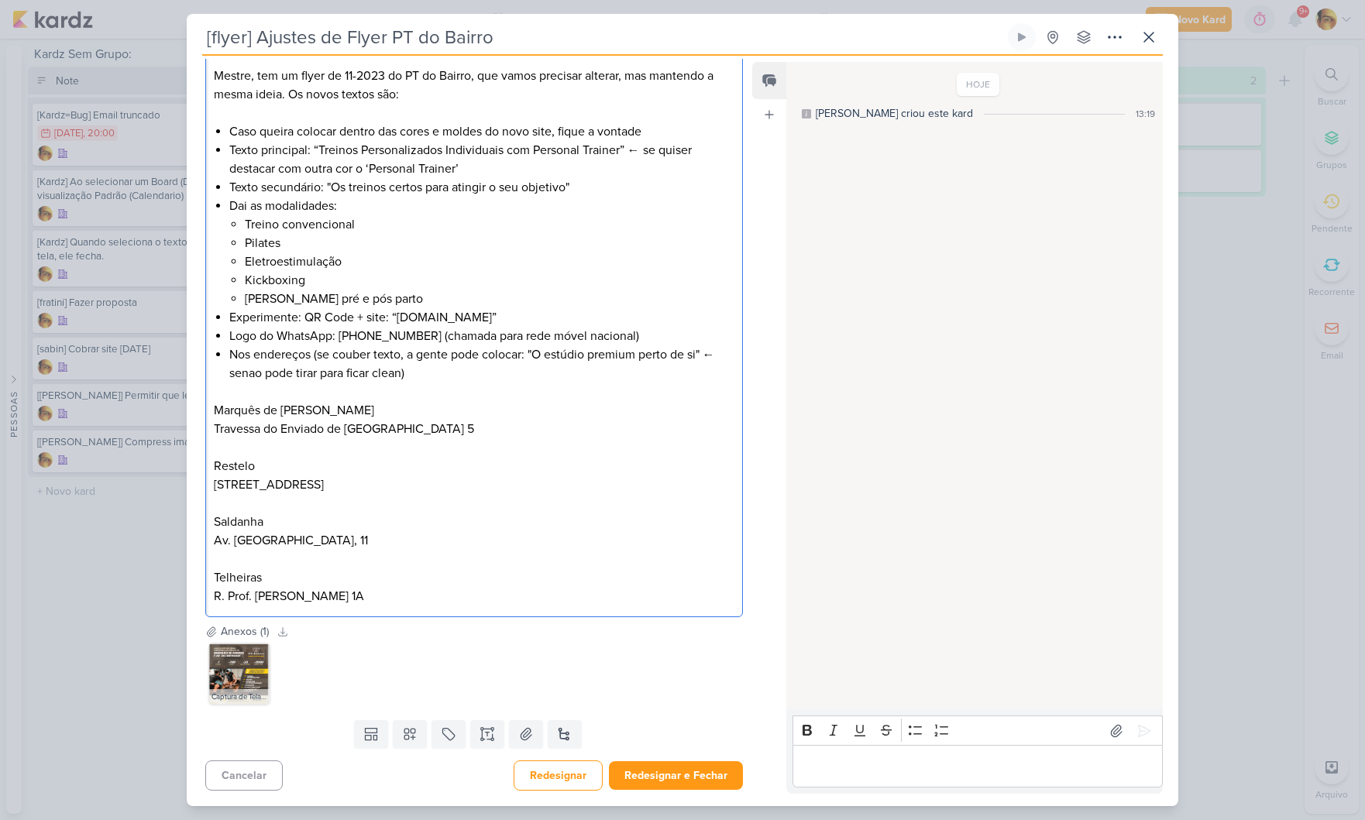
scroll to position [0, 0]
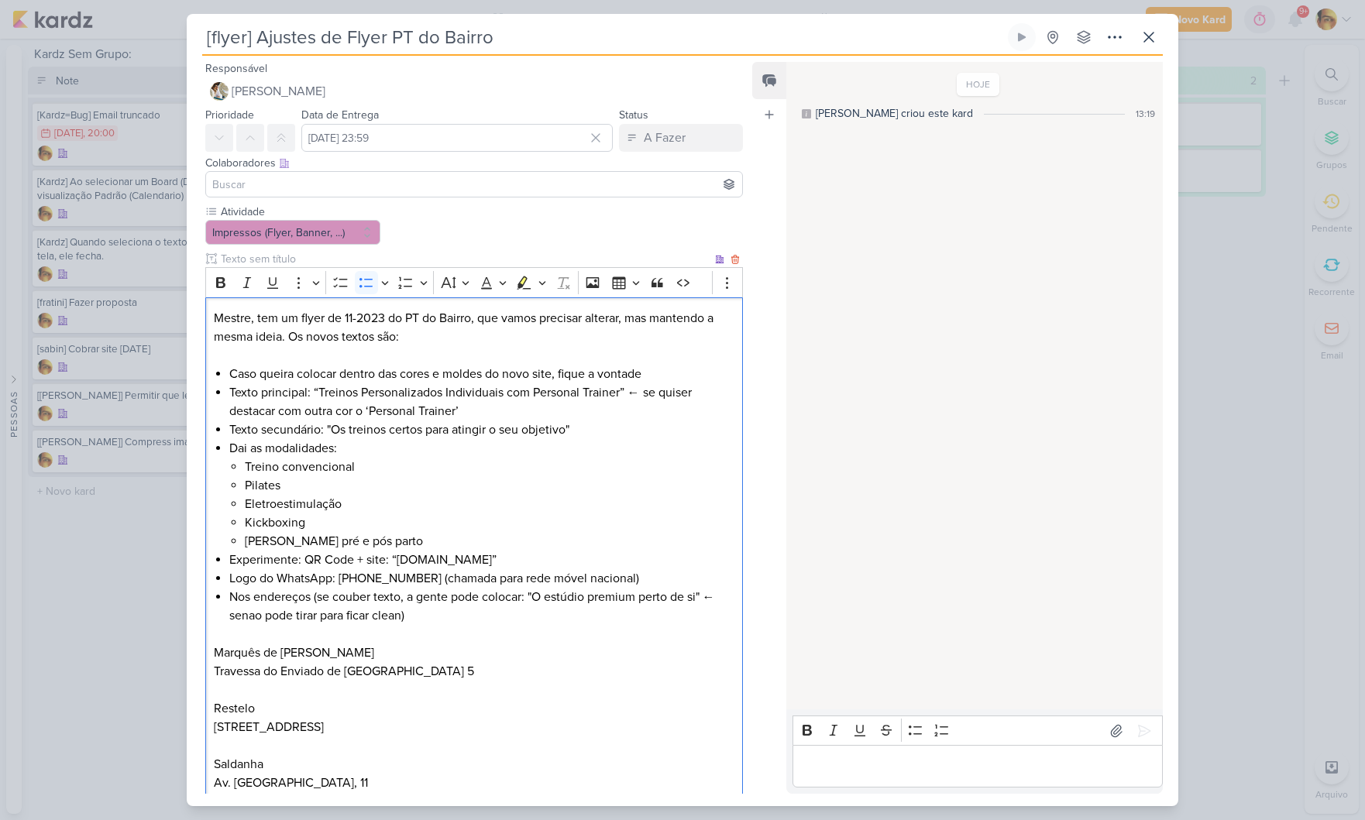
click at [406, 339] on p "Mestre, tem um flyer de 11-2023 do PT do Bairro, que vamos precisar alterar, ma…" at bounding box center [474, 327] width 520 height 37
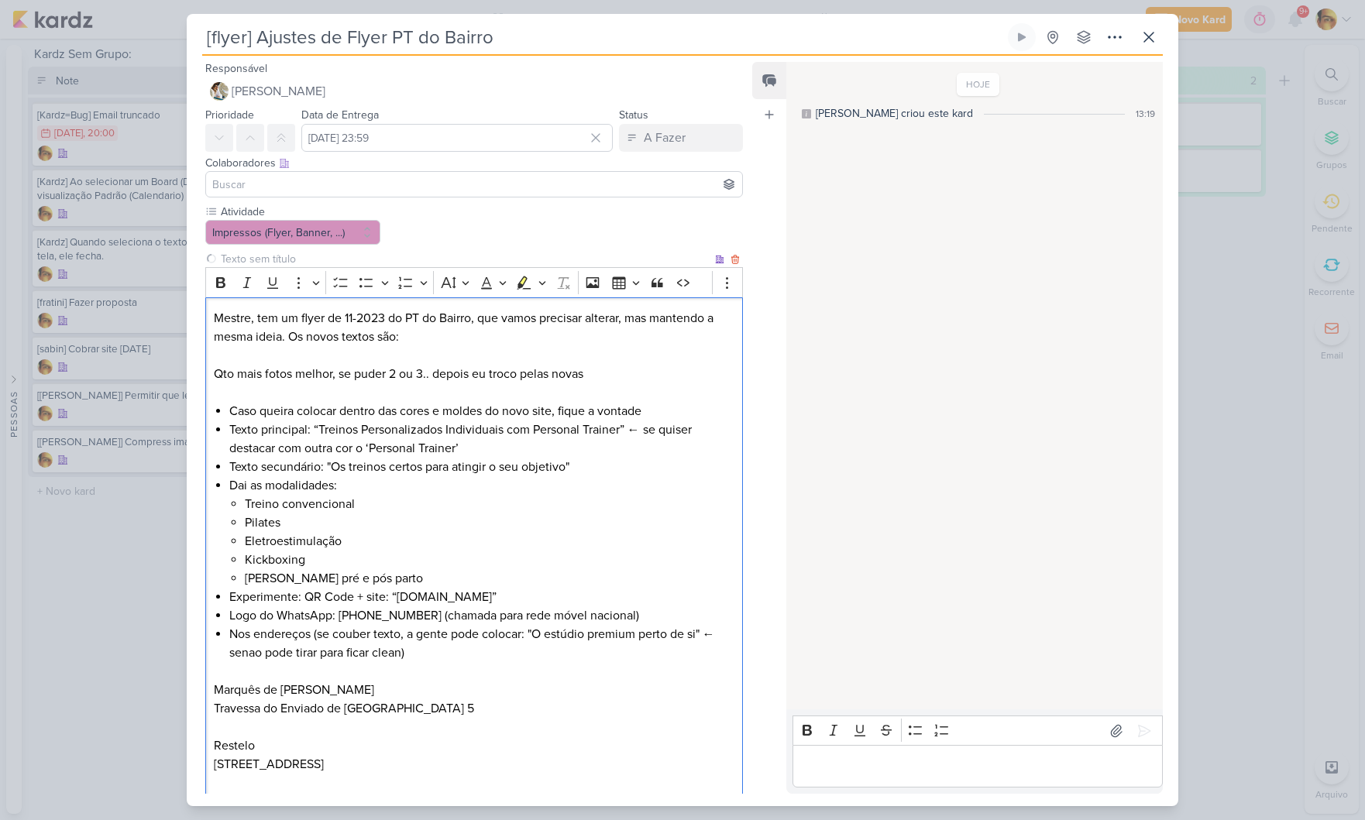
scroll to position [280, 0]
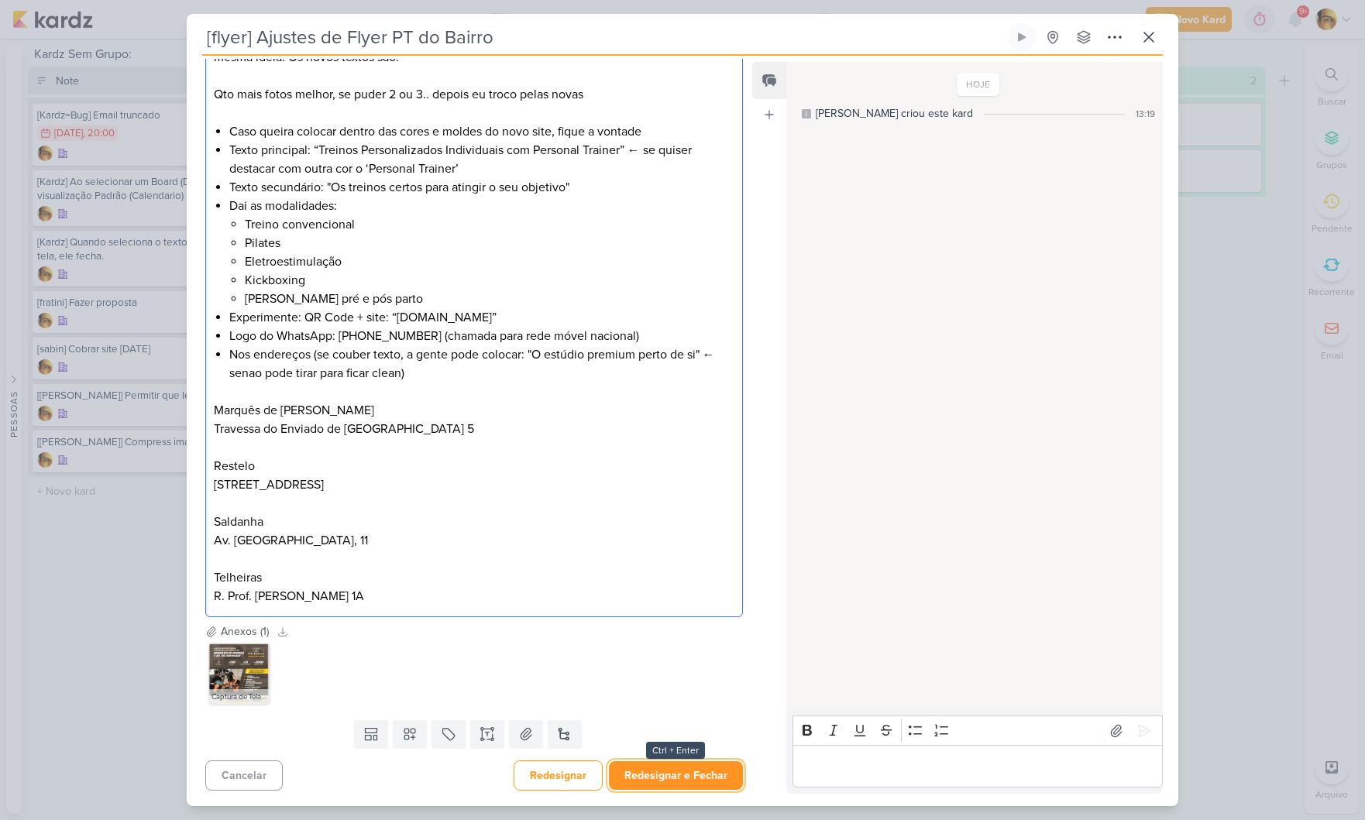
click at [702, 777] on button "Redesignar e Fechar" at bounding box center [676, 775] width 134 height 29
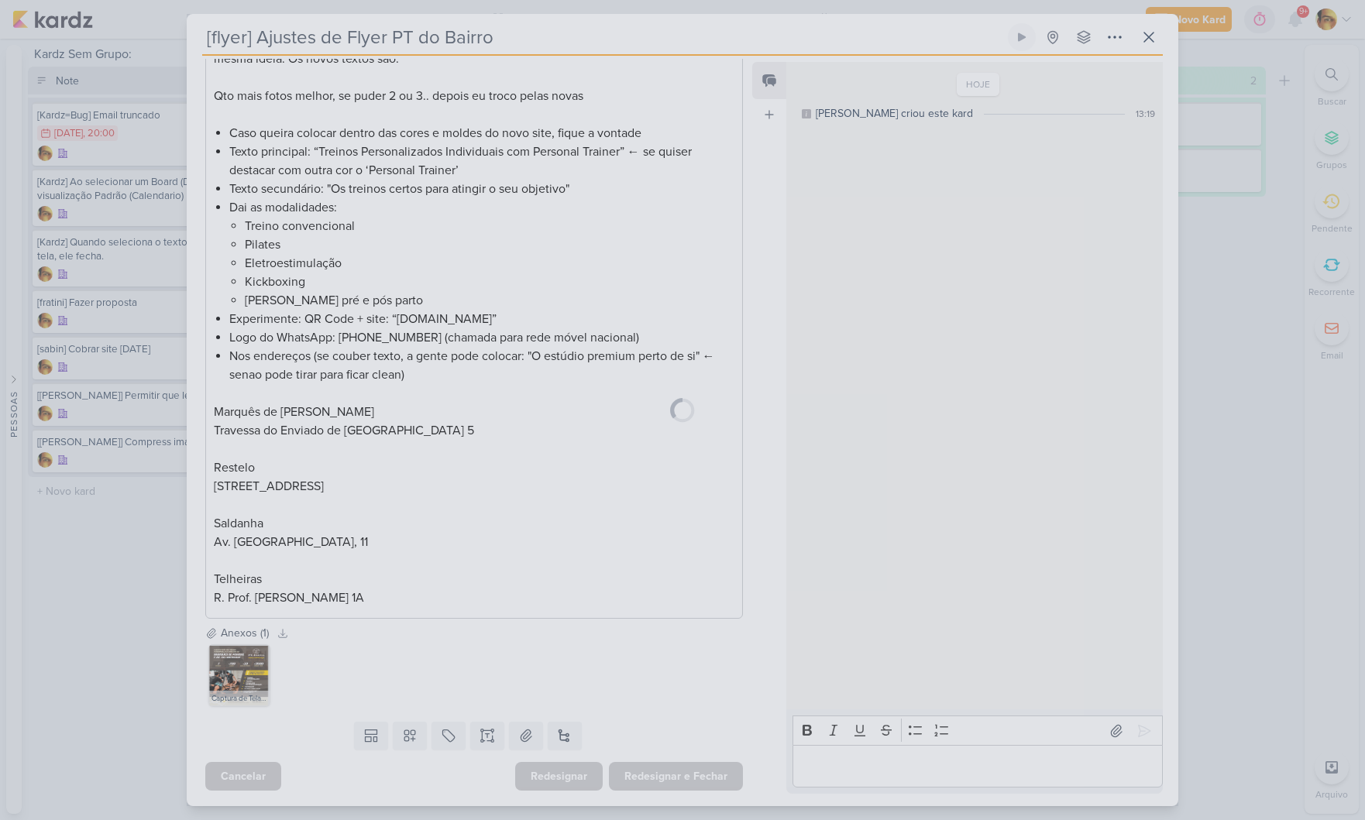
scroll to position [0, 0]
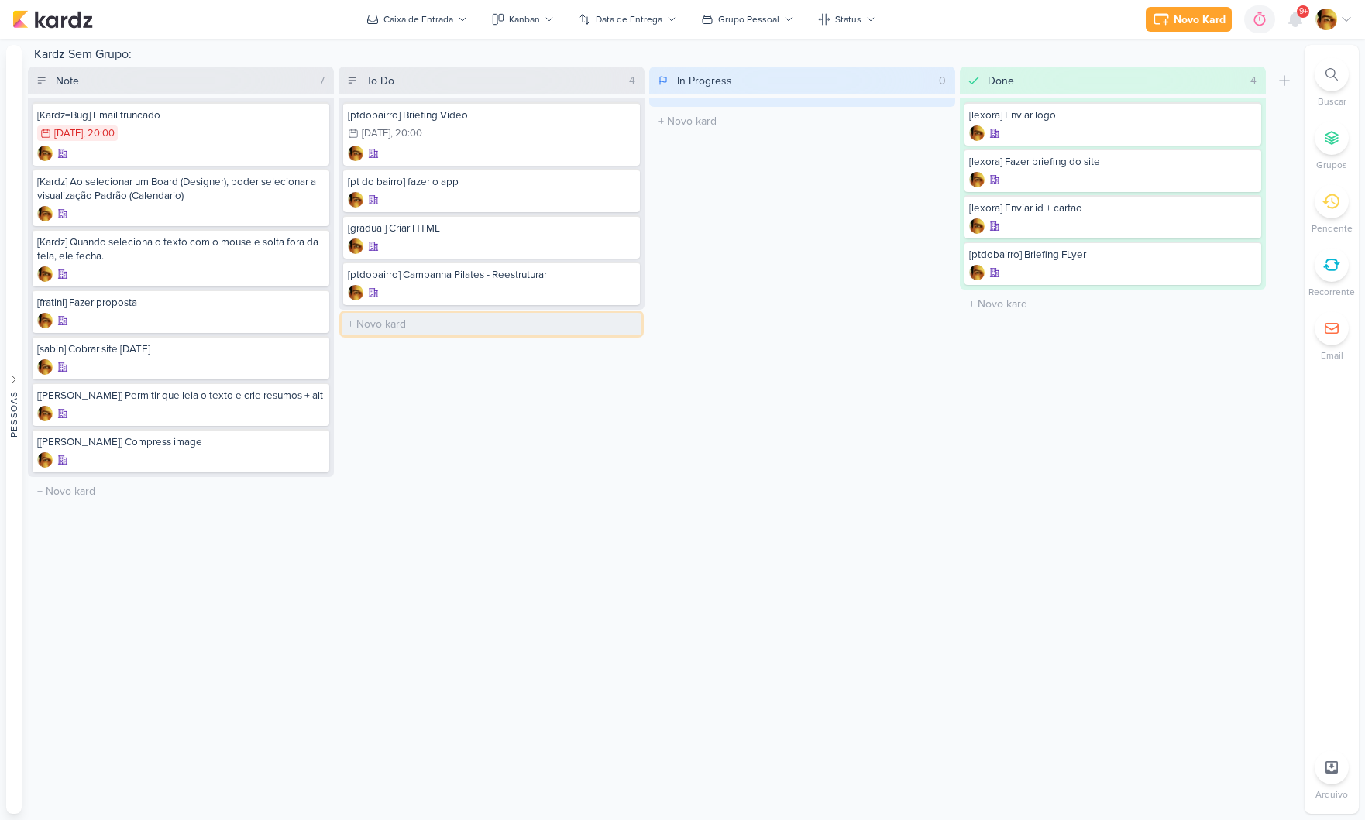
click at [414, 318] on input "text" at bounding box center [492, 324] width 300 height 22
type input "[ptdobairro] Video Pilates"
click at [591, 507] on div "Kardz Sem Grupo: Note 7 Mover Para Esquerda Mover Para Direita [GEOGRAPHIC_DATA…" at bounding box center [663, 429] width 1270 height 769
click at [356, 84] on icon at bounding box center [352, 80] width 11 height 11
click at [356, 83] on icon at bounding box center [352, 80] width 11 height 11
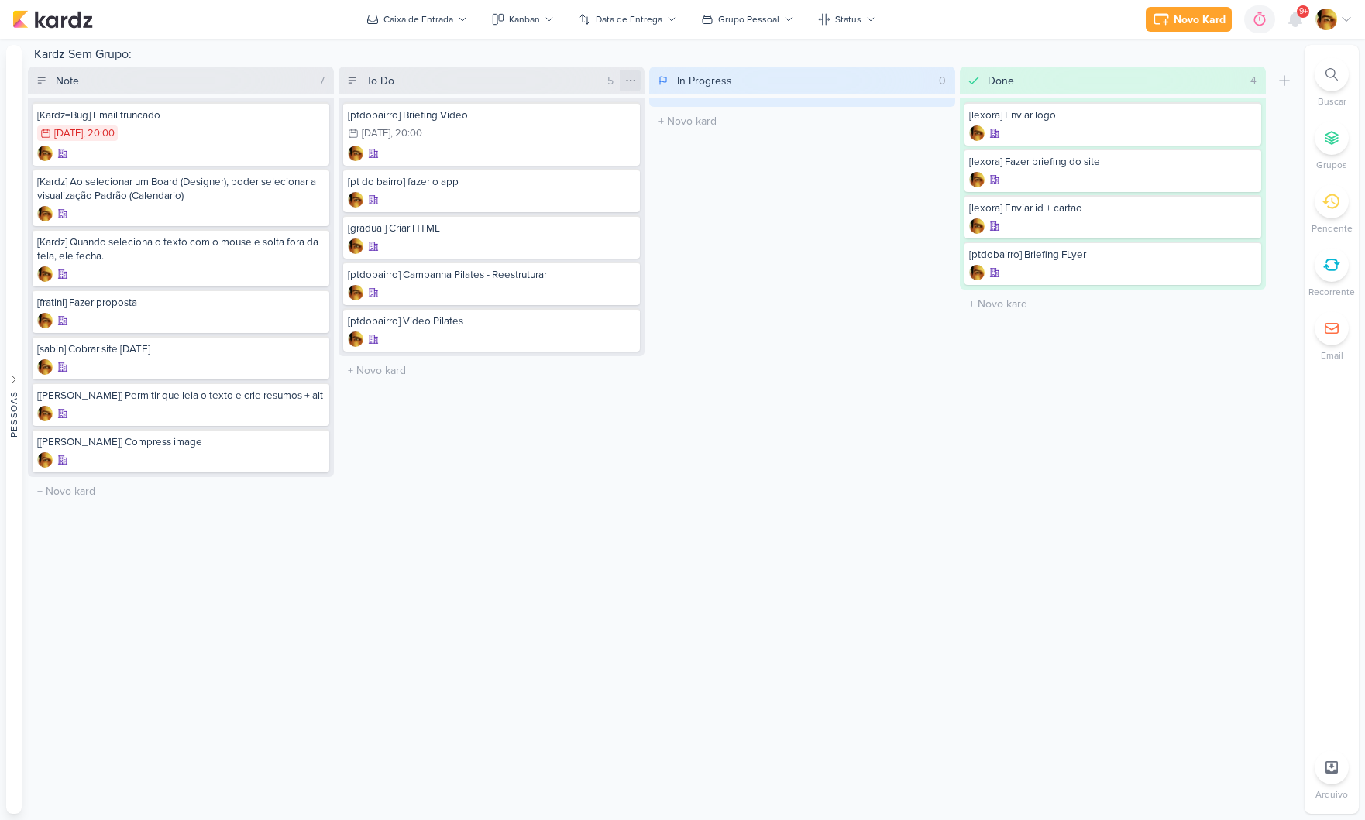
click at [631, 87] on div at bounding box center [631, 81] width 22 height 22
click at [631, 84] on icon at bounding box center [630, 80] width 12 height 12
click at [606, 84] on div "5" at bounding box center [610, 81] width 19 height 16
